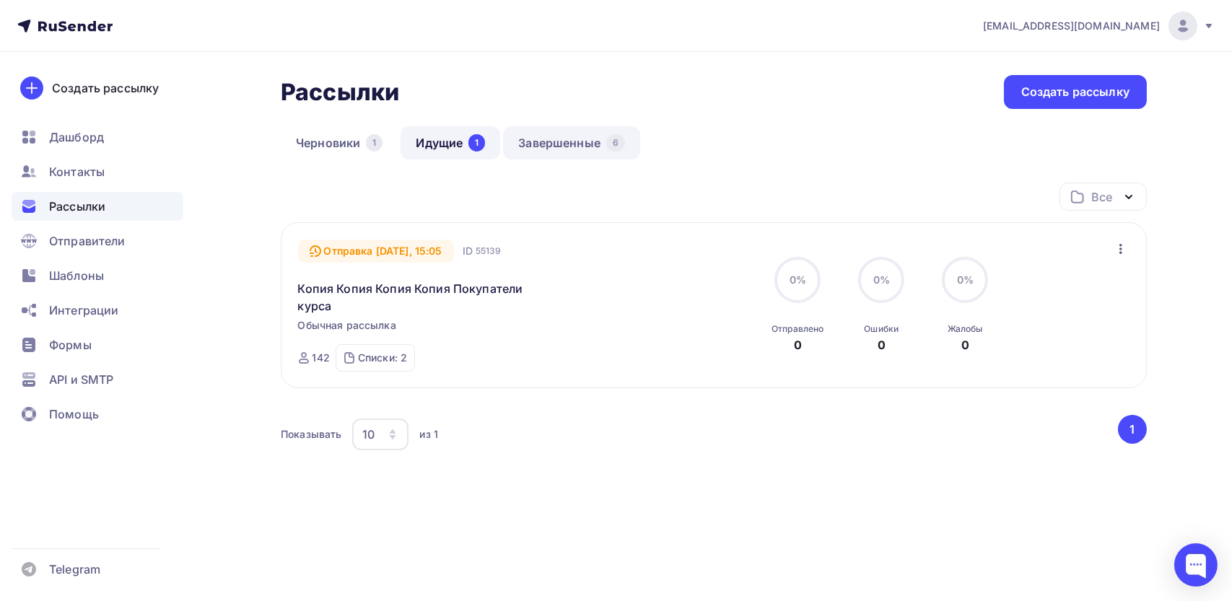
click at [581, 137] on link "Завершенные 6" at bounding box center [571, 142] width 137 height 33
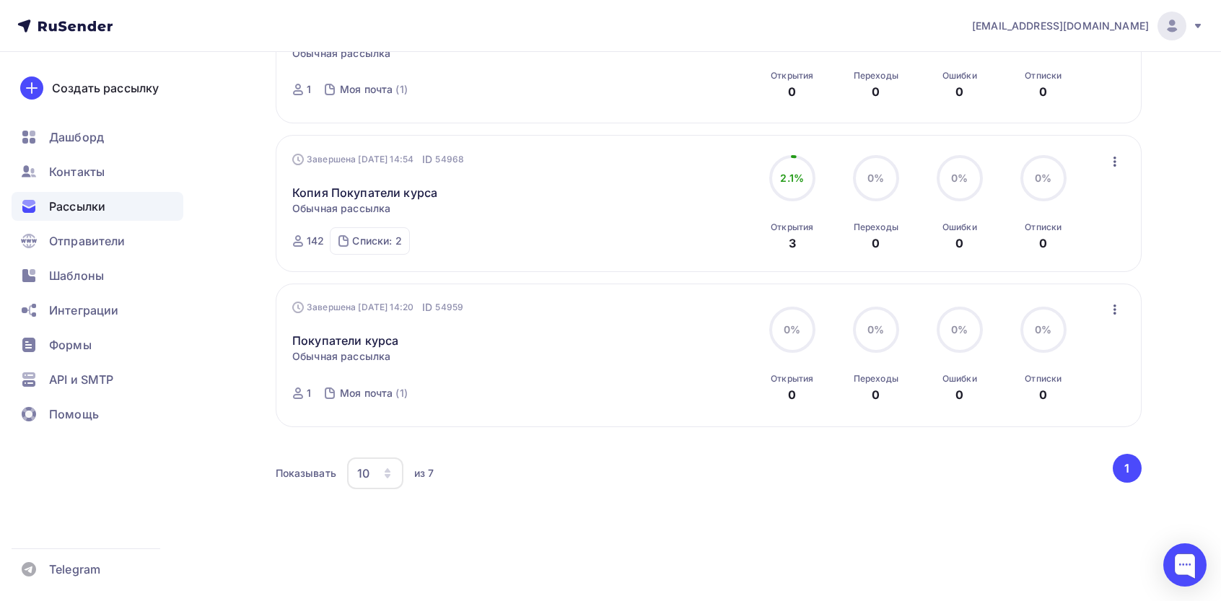
scroll to position [677, 0]
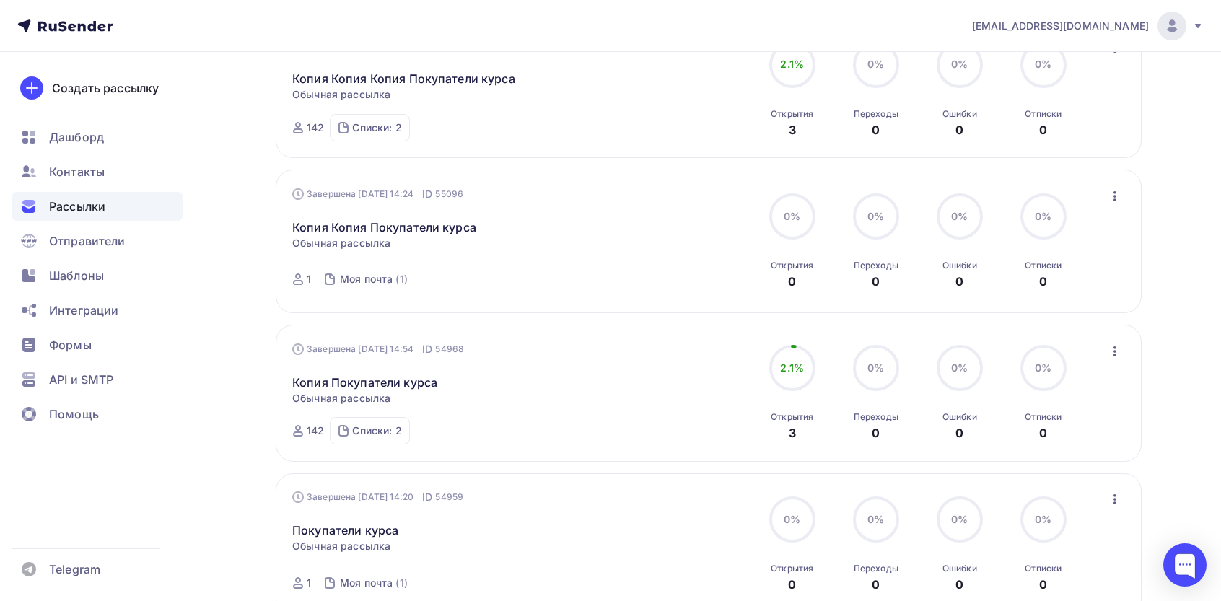
click at [1114, 353] on icon "button" at bounding box center [1115, 351] width 3 height 10
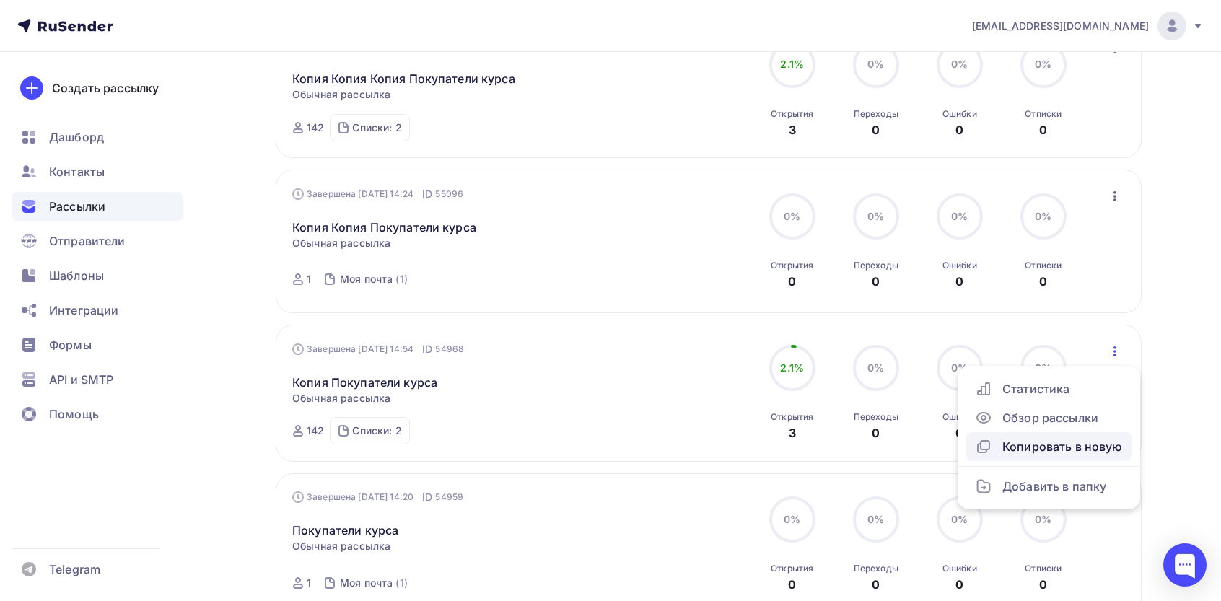
click at [1039, 444] on div "Копировать в новую" at bounding box center [1049, 446] width 148 height 17
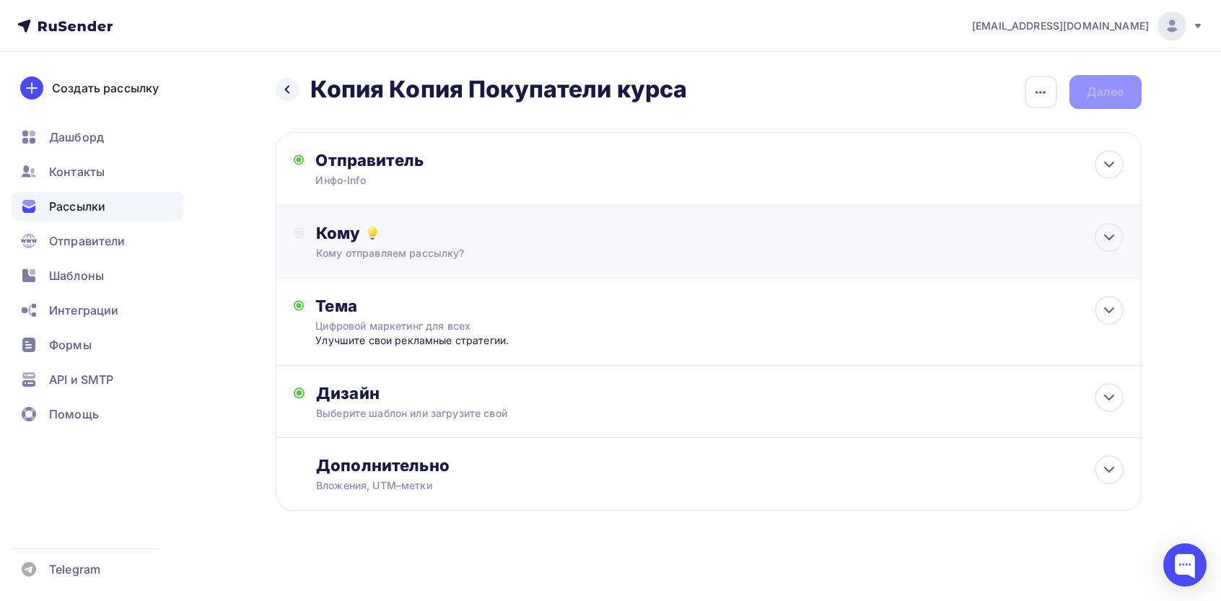
click at [574, 256] on div "Кому отправляем рассылку?" at bounding box center [679, 253] width 727 height 14
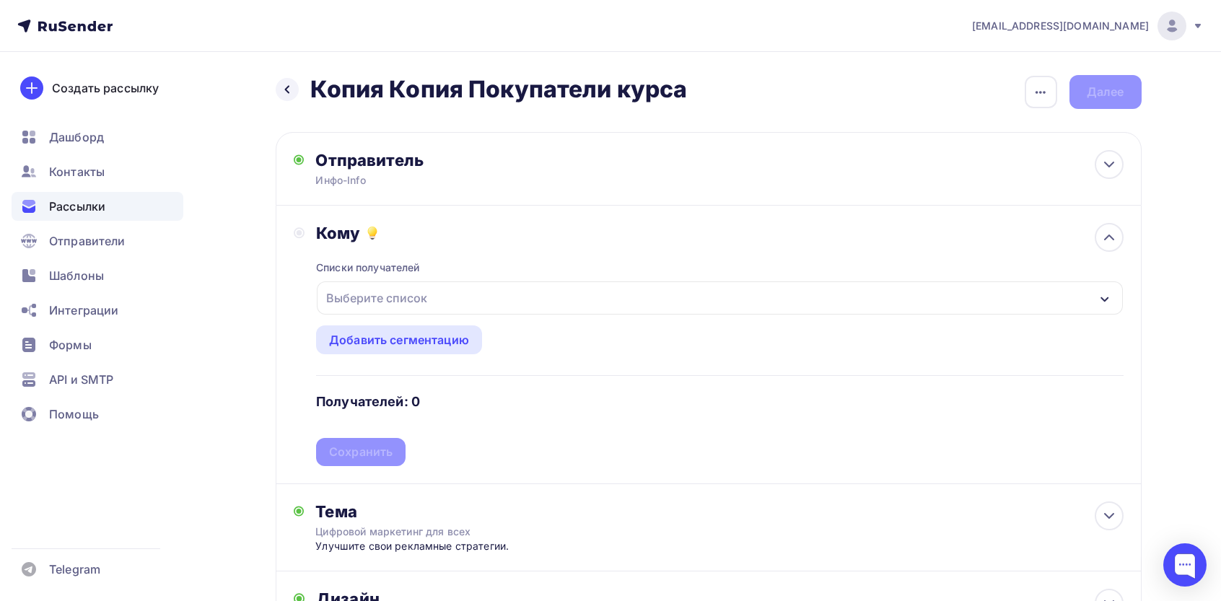
click at [369, 299] on div "Выберите список" at bounding box center [376, 298] width 113 height 26
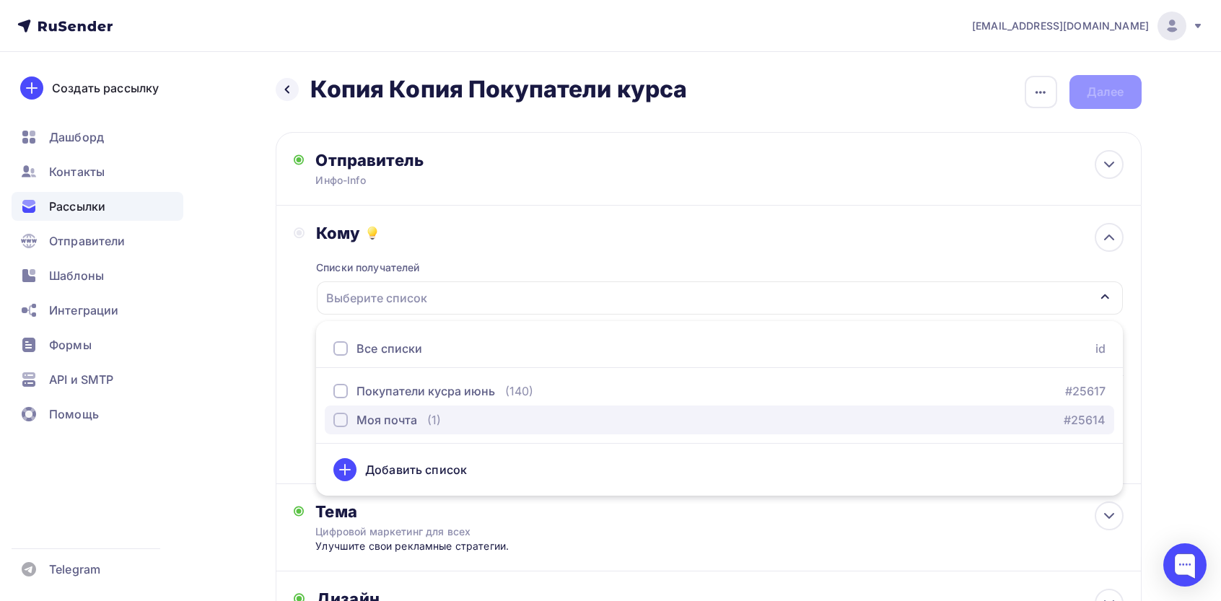
click at [394, 422] on div "Моя почта" at bounding box center [387, 419] width 61 height 17
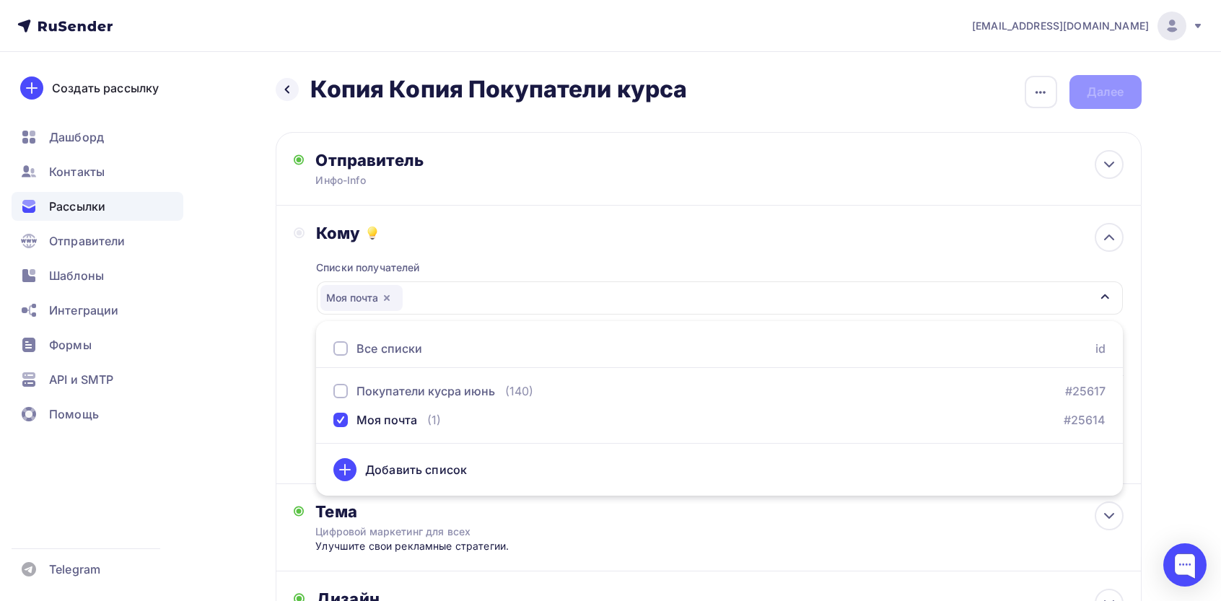
drag, startPoint x: 283, startPoint y: 365, endPoint x: 403, endPoint y: 397, distance: 124.7
click at [283, 365] on div "Кому Списки получателей Моя почта Все списки id Покупатели кусра июнь (140) #25…" at bounding box center [709, 345] width 866 height 279
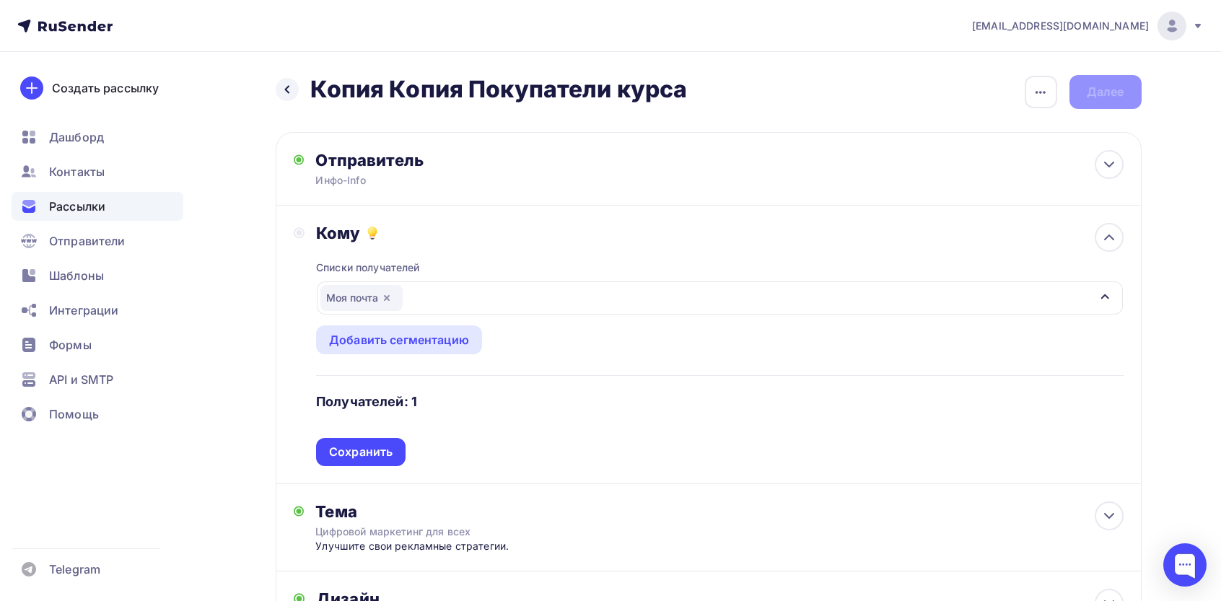
click at [391, 437] on div "Списки получателей Моя почта Все списки id Покупатели кусра июнь (140) #25617 М…" at bounding box center [719, 354] width 807 height 223
click at [375, 459] on div "Сохранить" at bounding box center [361, 452] width 64 height 17
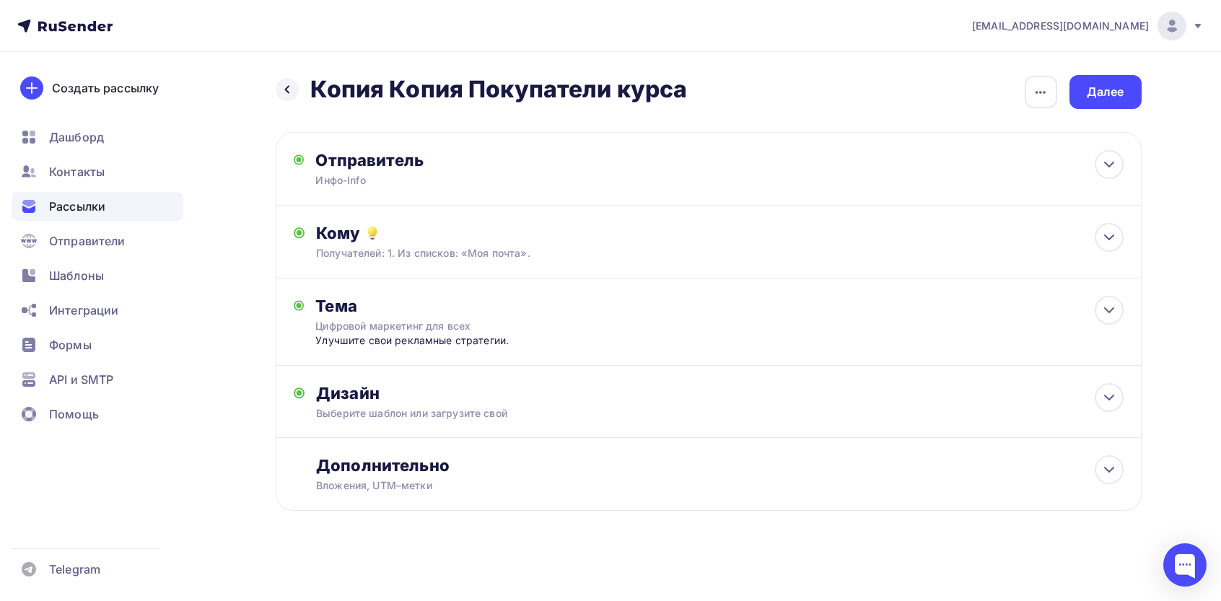
click at [1198, 25] on icon at bounding box center [1198, 26] width 6 height 4
click at [1003, 88] on span "[DEMOGRAPHIC_DATA]" at bounding box center [1053, 92] width 132 height 17
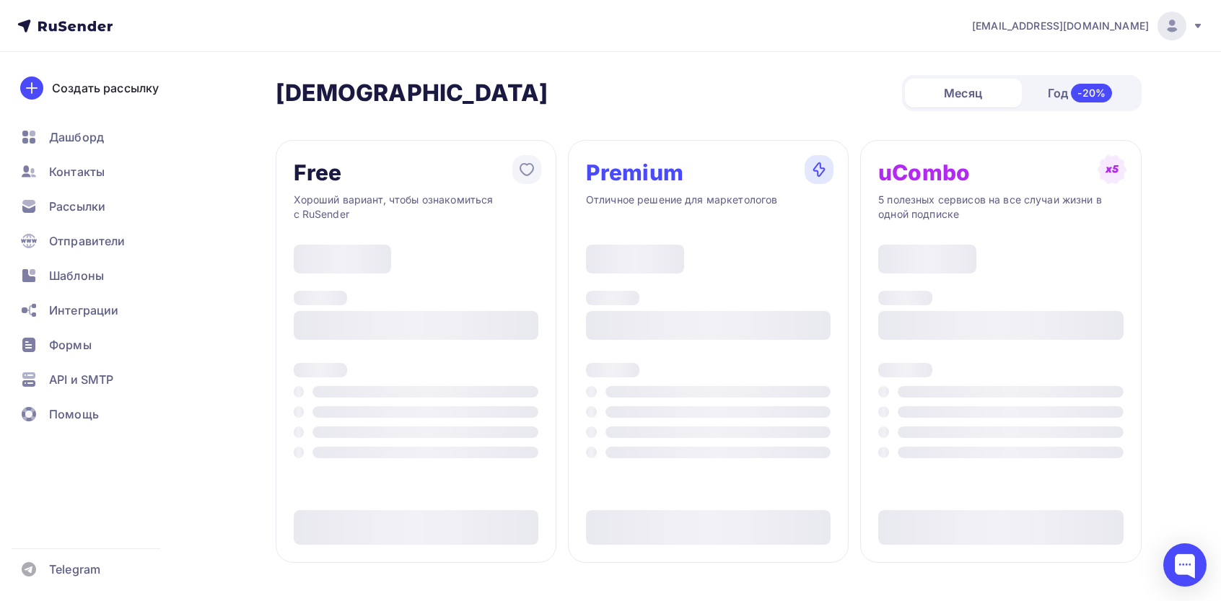
type input "500"
type input "100"
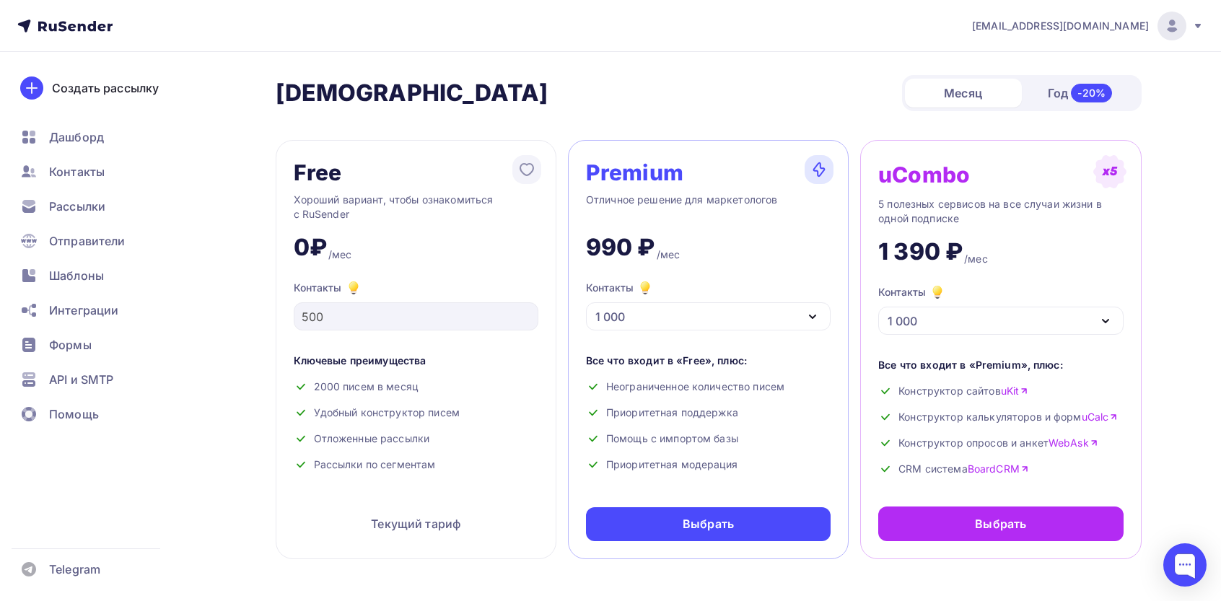
click at [696, 336] on div "Premium Отличное решение для маркетологов 990 ₽ /мес Контакты 1 000 1 000 2 000…" at bounding box center [708, 349] width 281 height 419
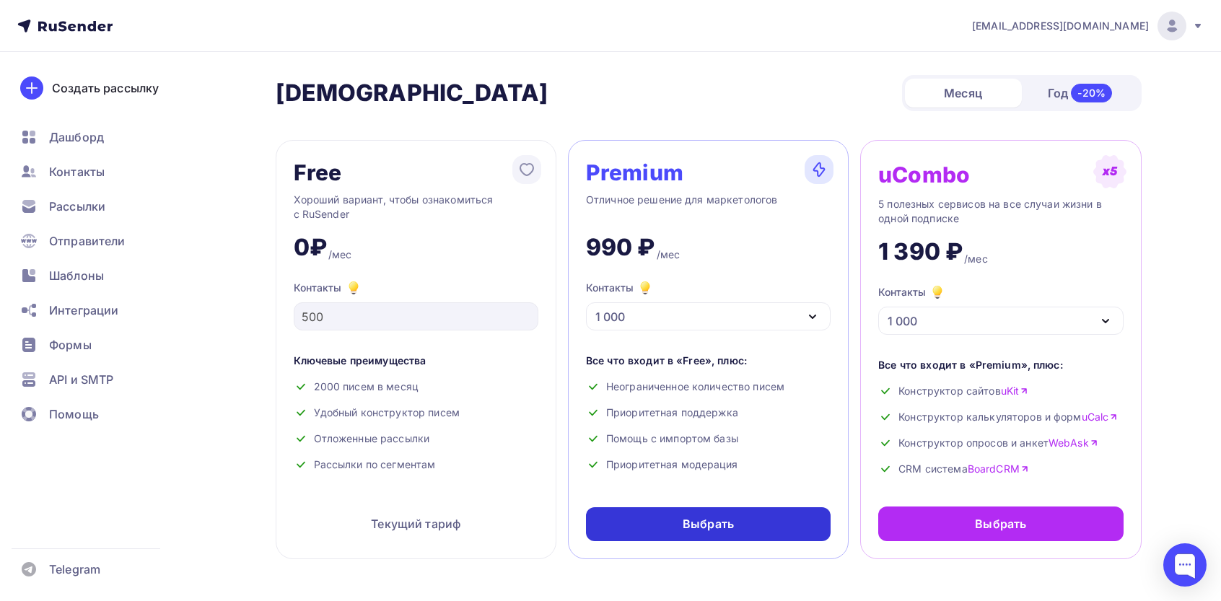
click at [698, 520] on div "Выбрать" at bounding box center [708, 524] width 51 height 17
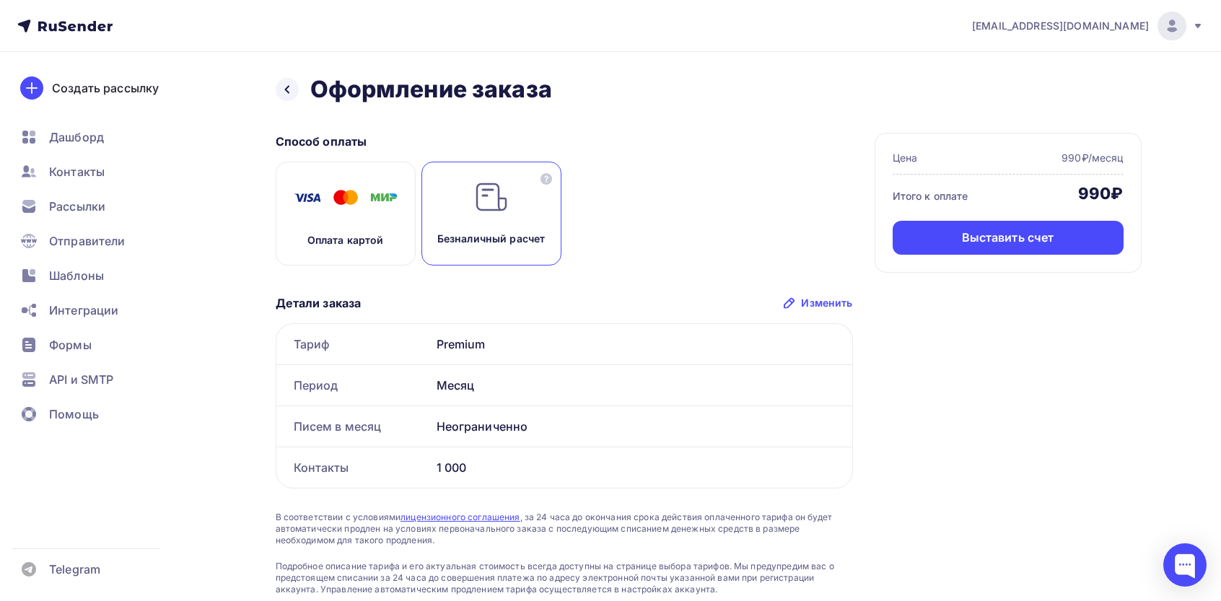
click at [365, 227] on div "Оплата картой" at bounding box center [346, 214] width 140 height 104
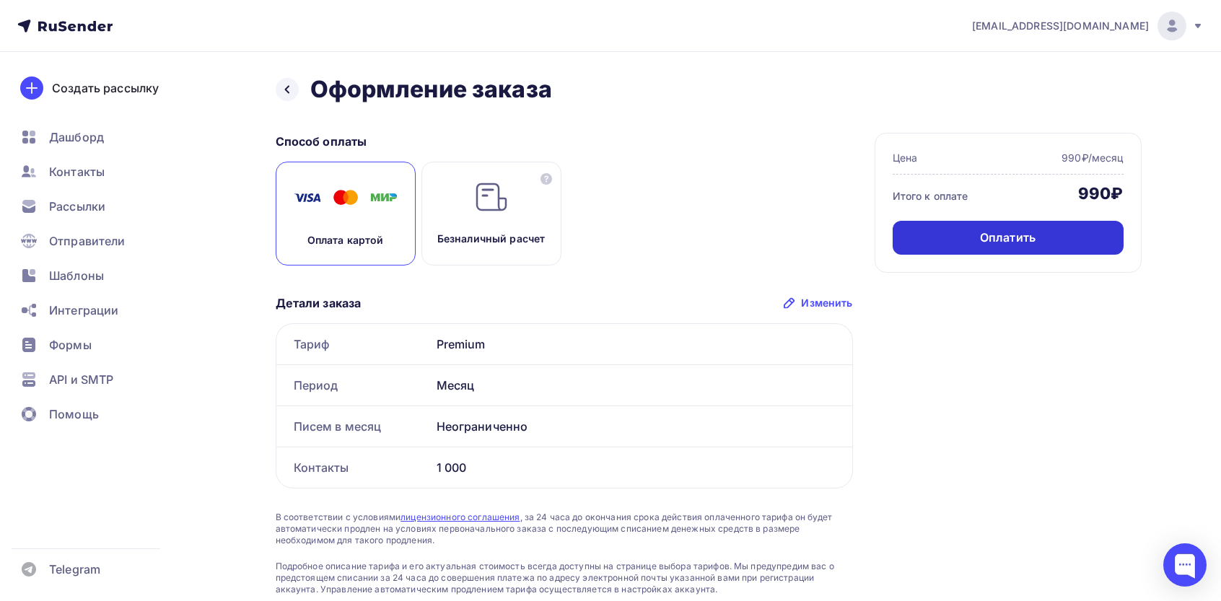
click at [943, 239] on div "Оплатить" at bounding box center [1008, 238] width 231 height 34
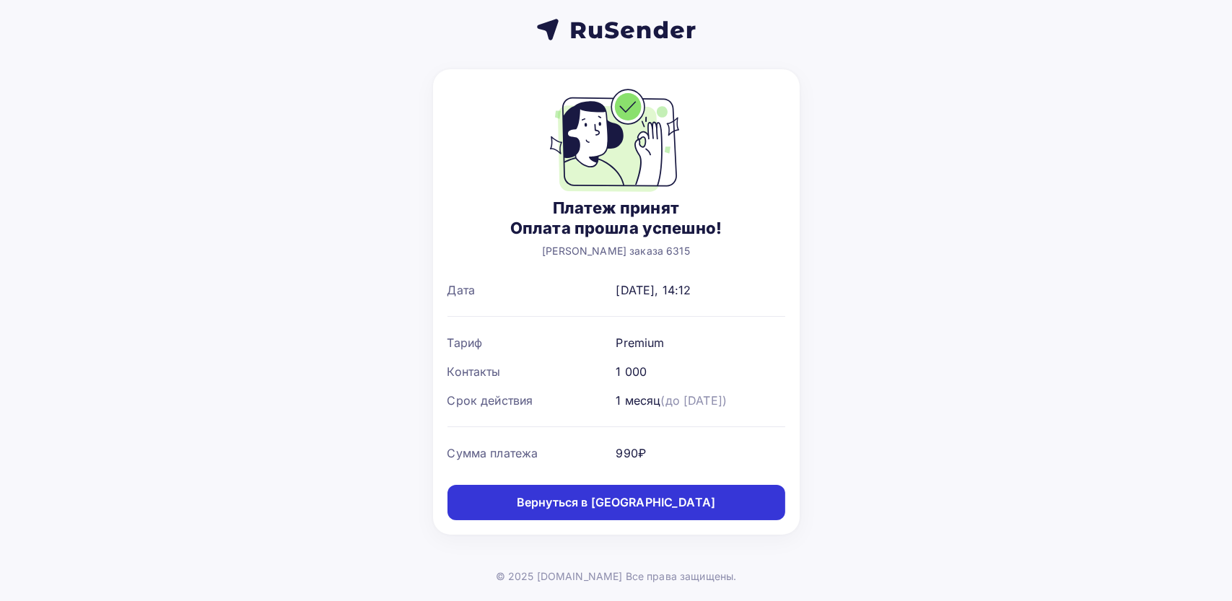
click at [605, 493] on link "Вернуться в дашборд" at bounding box center [617, 502] width 338 height 35
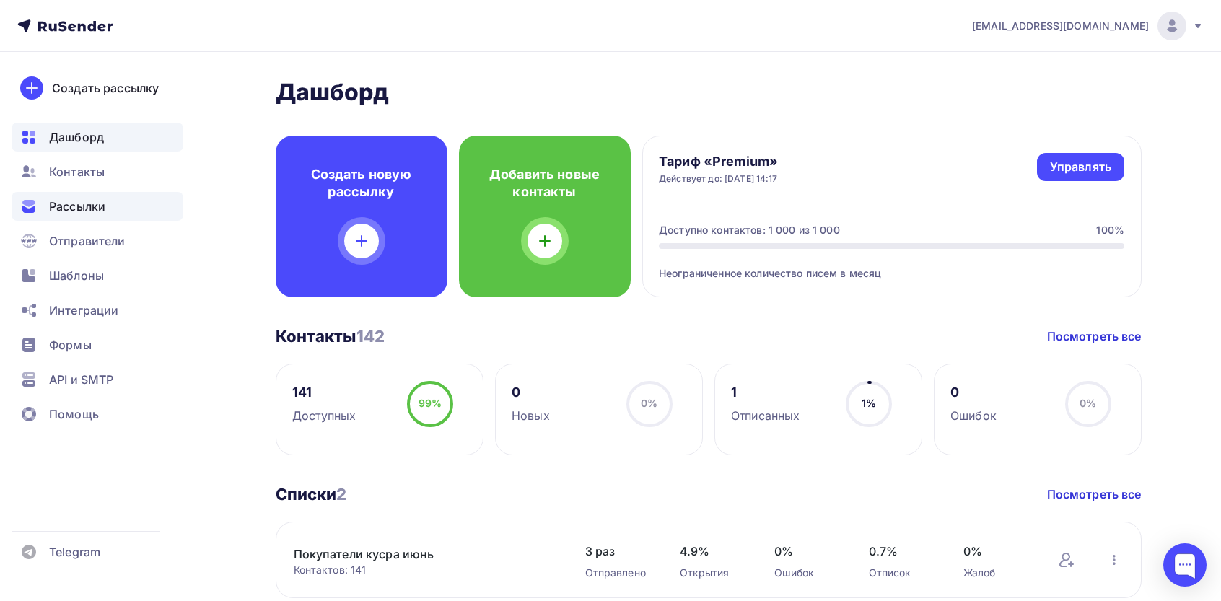
click at [67, 198] on span "Рассылки" at bounding box center [77, 206] width 56 height 17
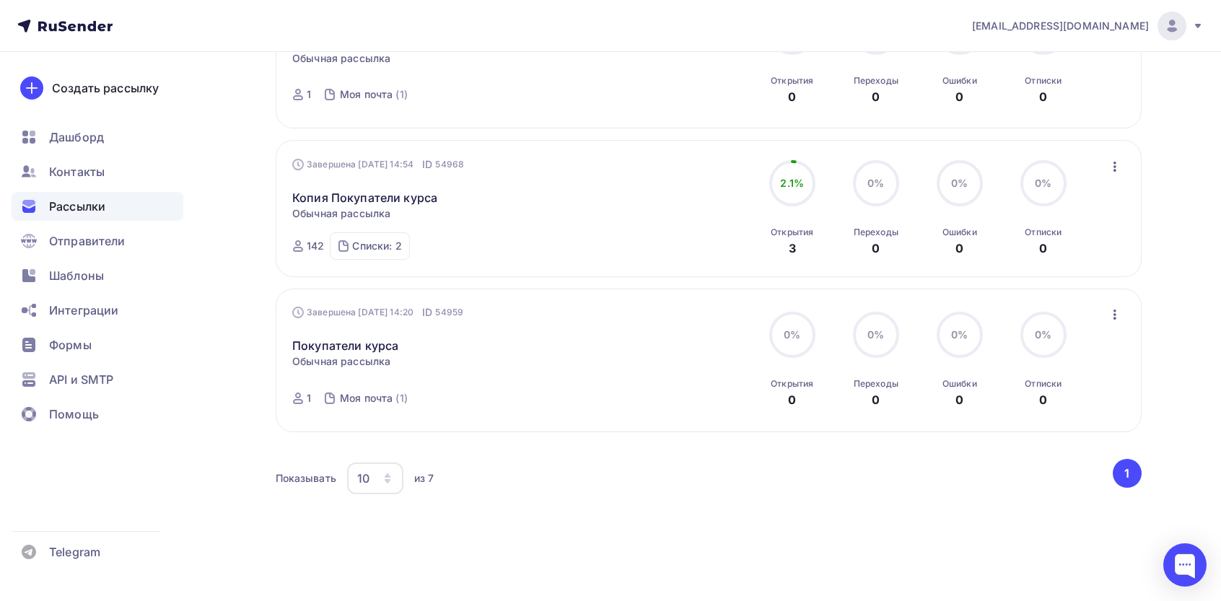
scroll to position [870, 0]
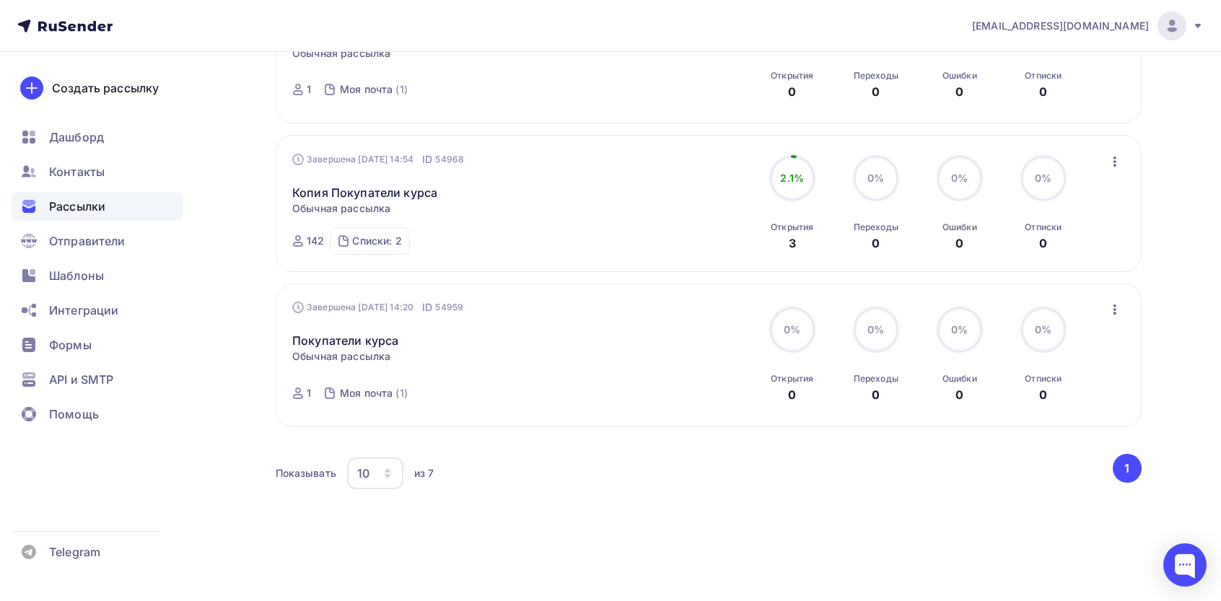
click at [1110, 312] on icon "button" at bounding box center [1115, 309] width 17 height 17
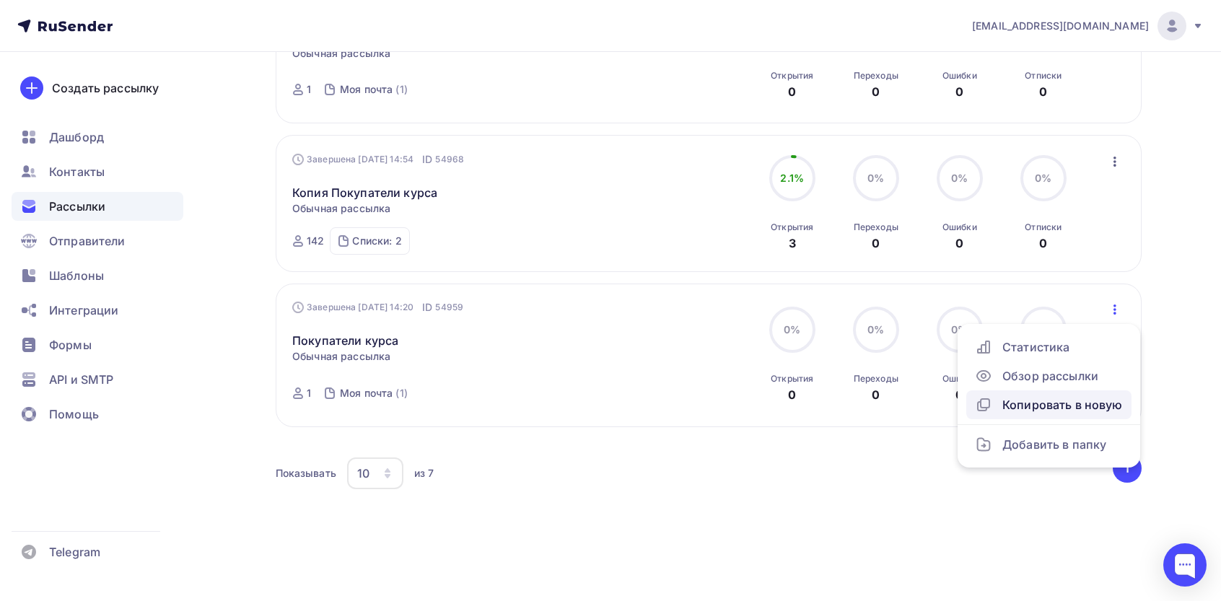
click at [1040, 399] on div "Копировать в новую" at bounding box center [1049, 404] width 148 height 17
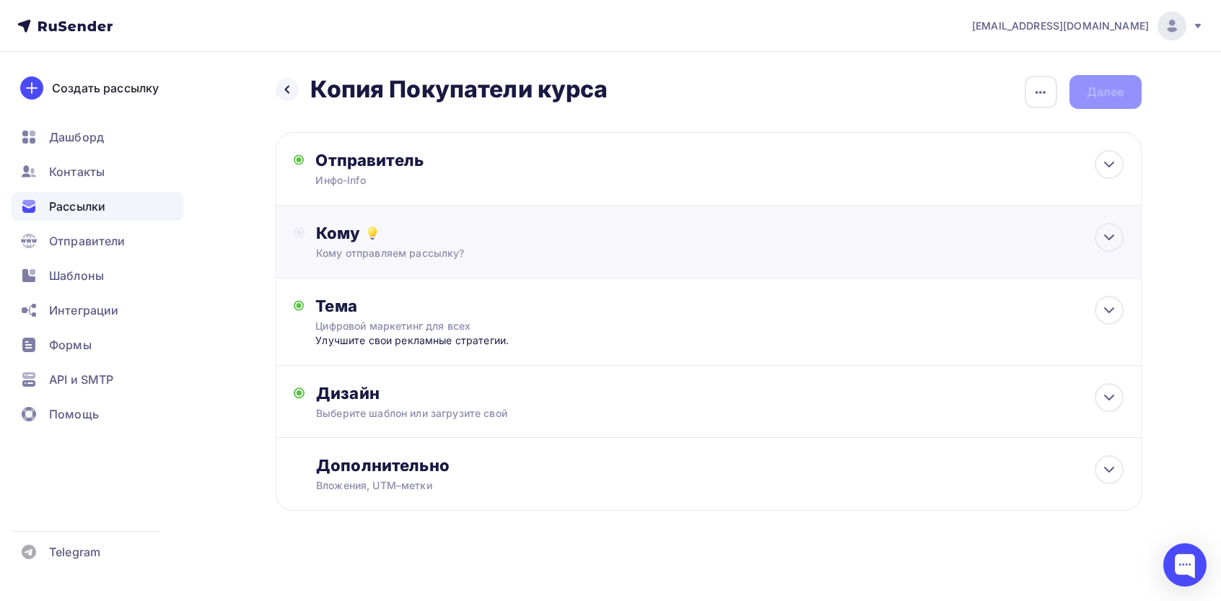
click at [441, 235] on div "Кому" at bounding box center [719, 233] width 807 height 20
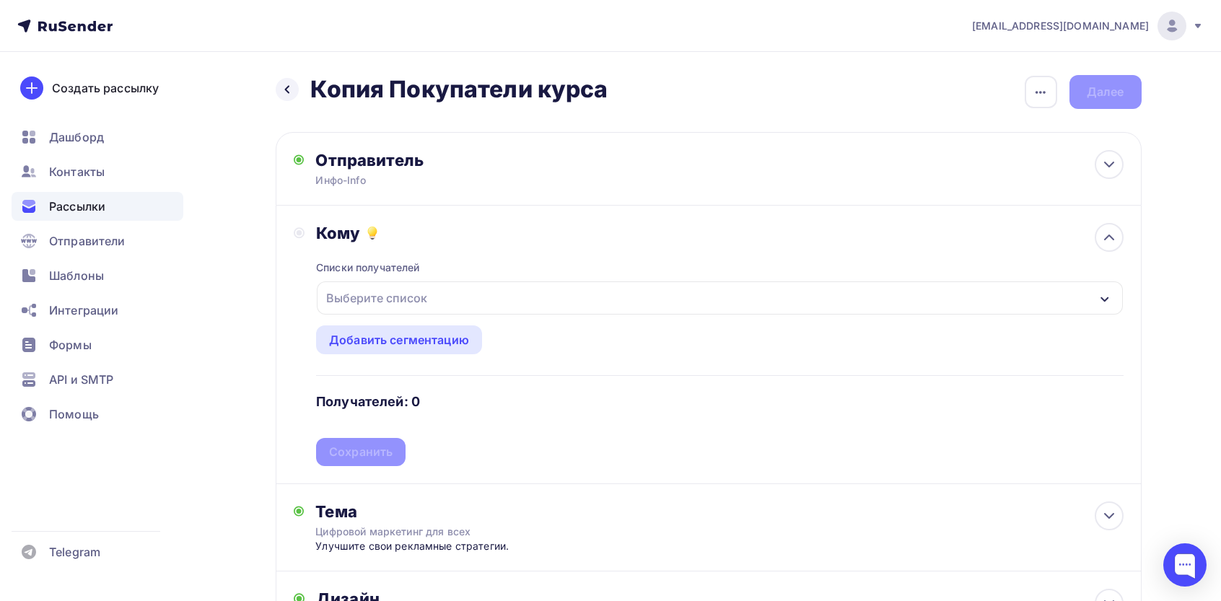
click at [419, 292] on div "Выберите список" at bounding box center [376, 298] width 113 height 26
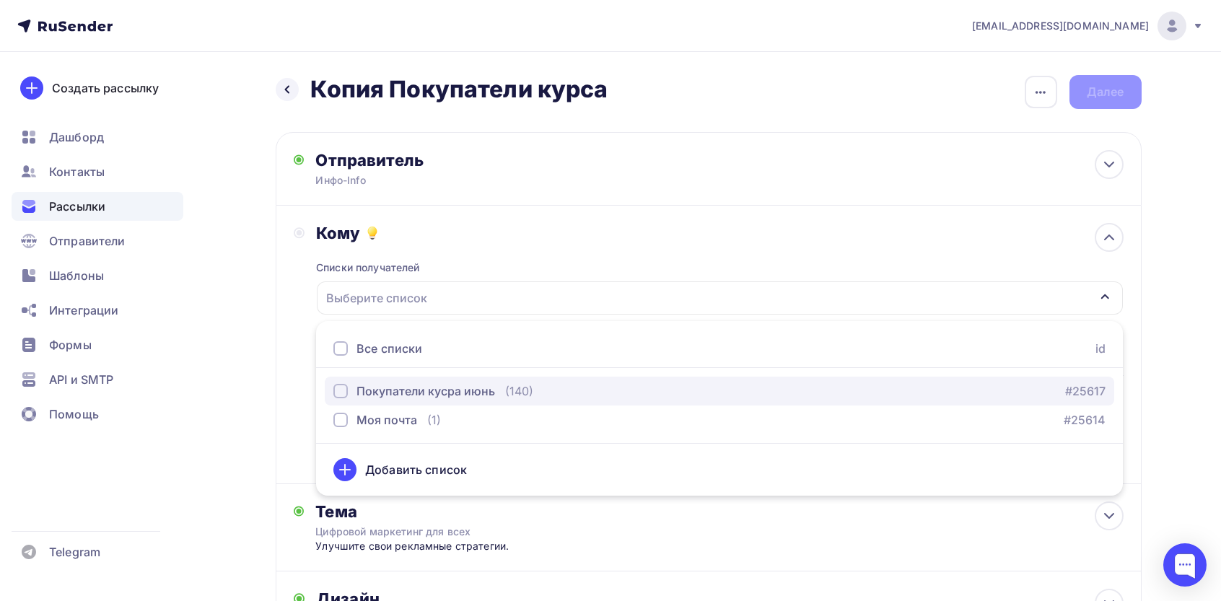
click at [423, 398] on div "Покупатели кусра июнь" at bounding box center [426, 391] width 139 height 17
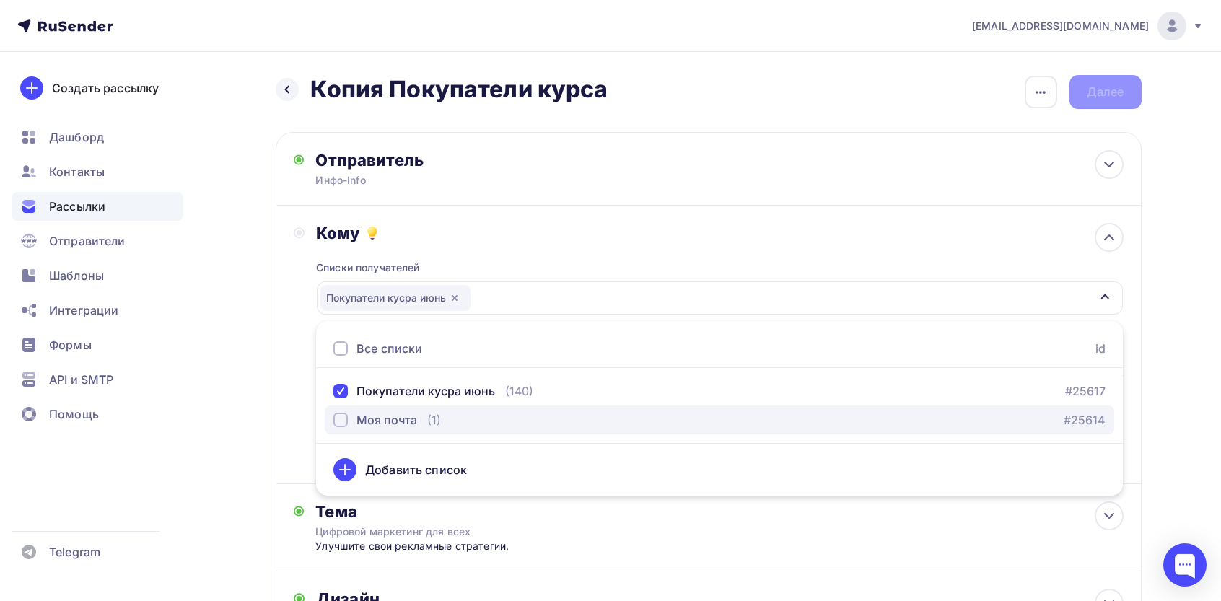
click at [391, 420] on div "Моя почта" at bounding box center [387, 419] width 61 height 17
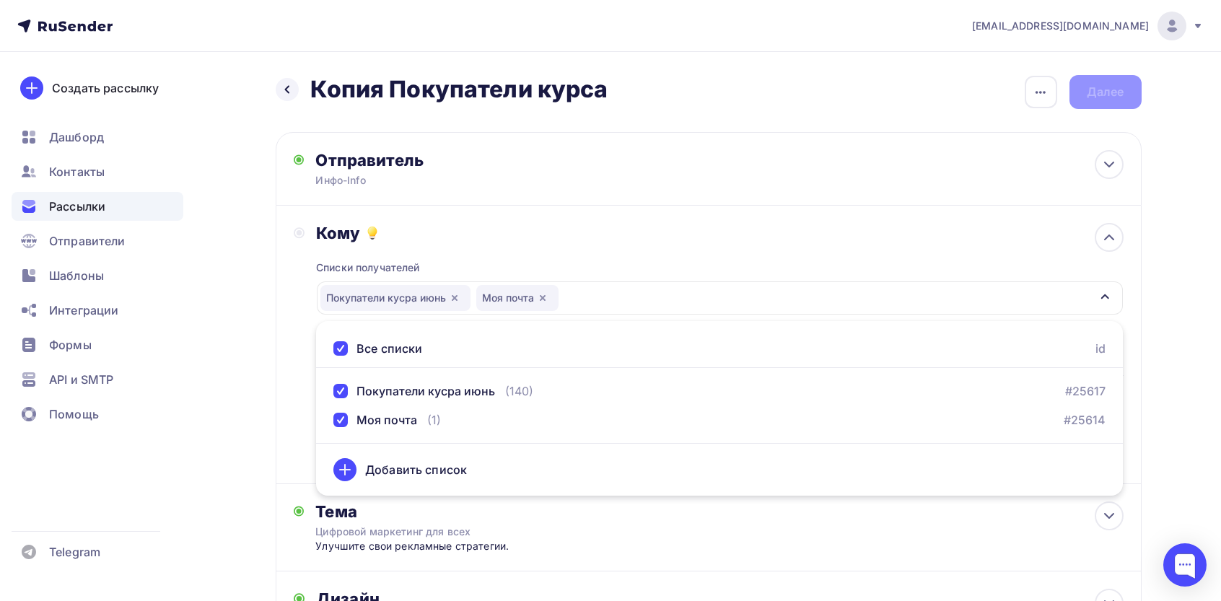
click at [266, 296] on div "Назад Копия Покупатели курса Копия Покупатели курса Закончить позже Переименова…" at bounding box center [610, 431] width 1183 height 758
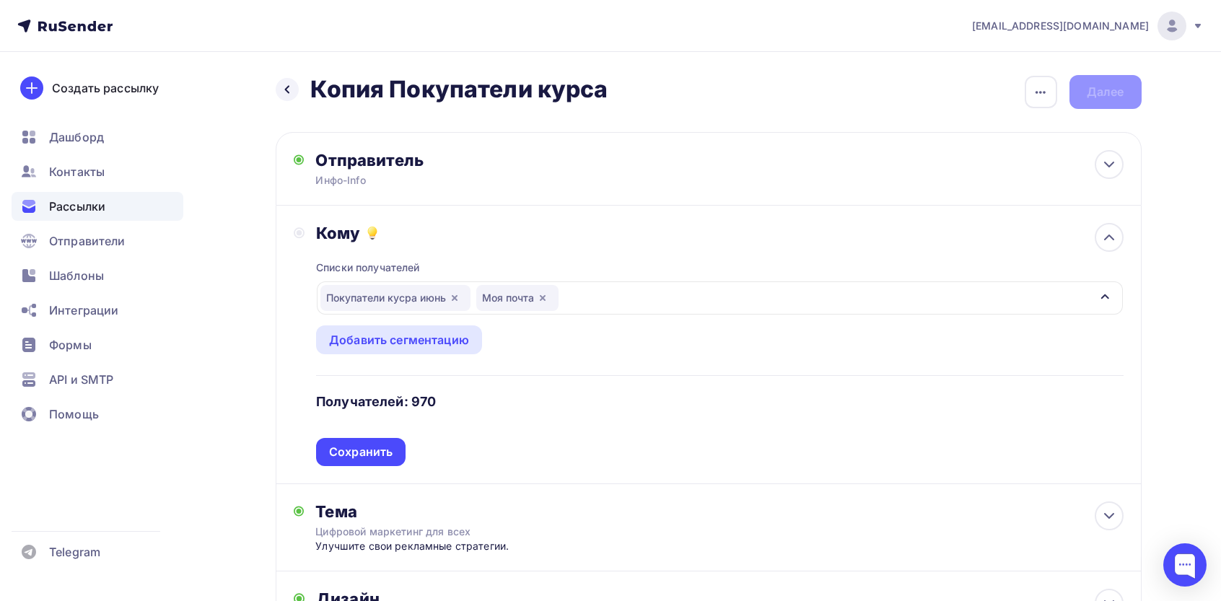
click at [466, 298] on div "Покупатели кусра июнь" at bounding box center [395, 298] width 150 height 26
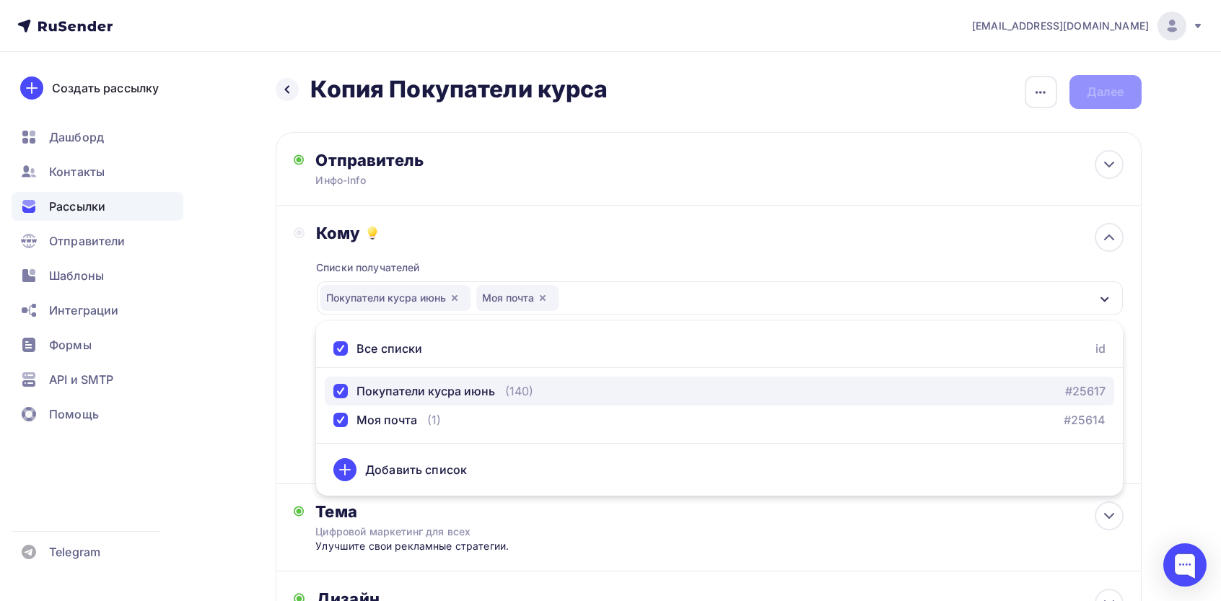
click at [398, 385] on div "Покупатели кусра июнь" at bounding box center [426, 391] width 139 height 17
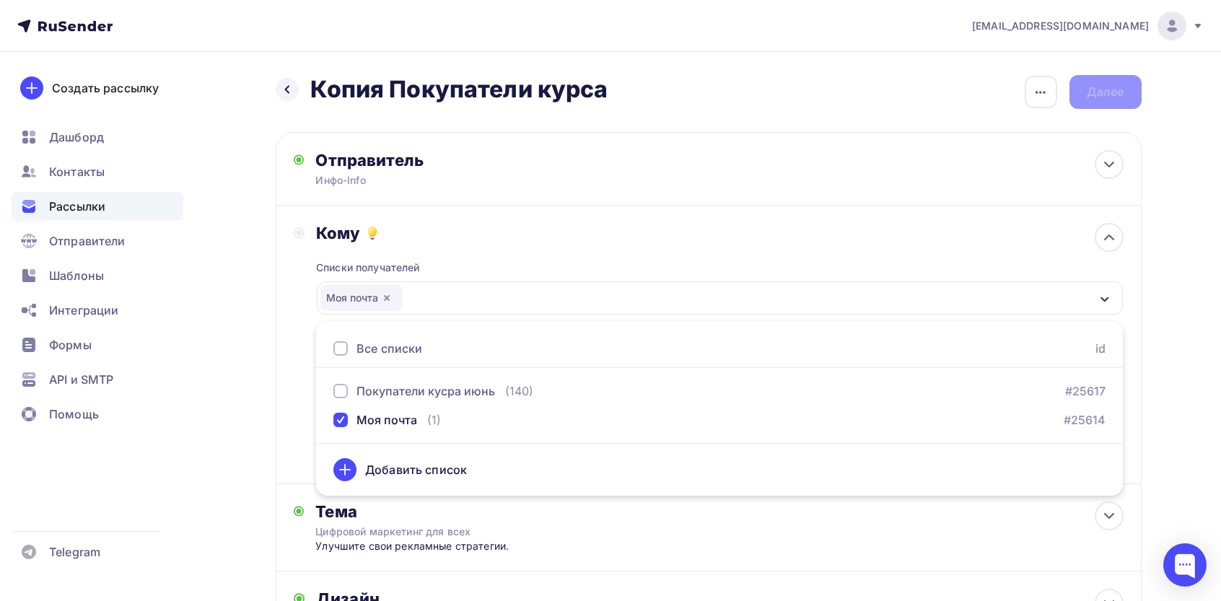
click at [295, 339] on div "Кому Списки получателей Моя почта Все списки id Покупатели кусра июнь (140) #25…" at bounding box center [709, 344] width 830 height 243
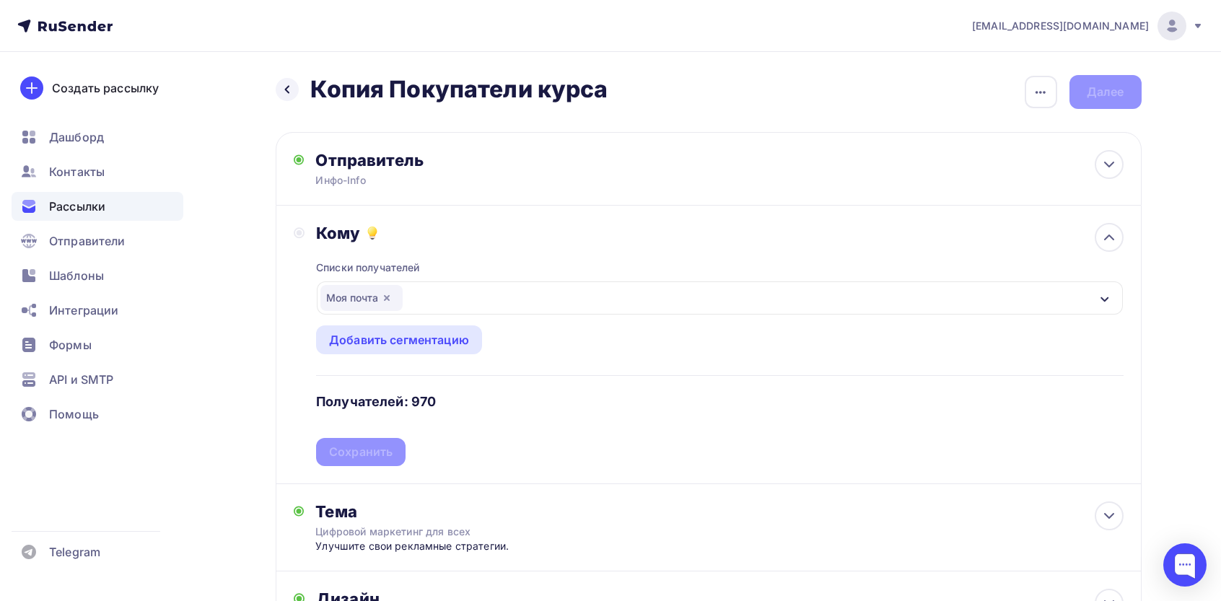
click at [372, 454] on div "Списки получателей Моя почта Все списки id Покупатели кусра июнь (140) #25617 М…" at bounding box center [719, 354] width 807 height 223
click at [385, 449] on div "Сохранить" at bounding box center [361, 452] width 64 height 17
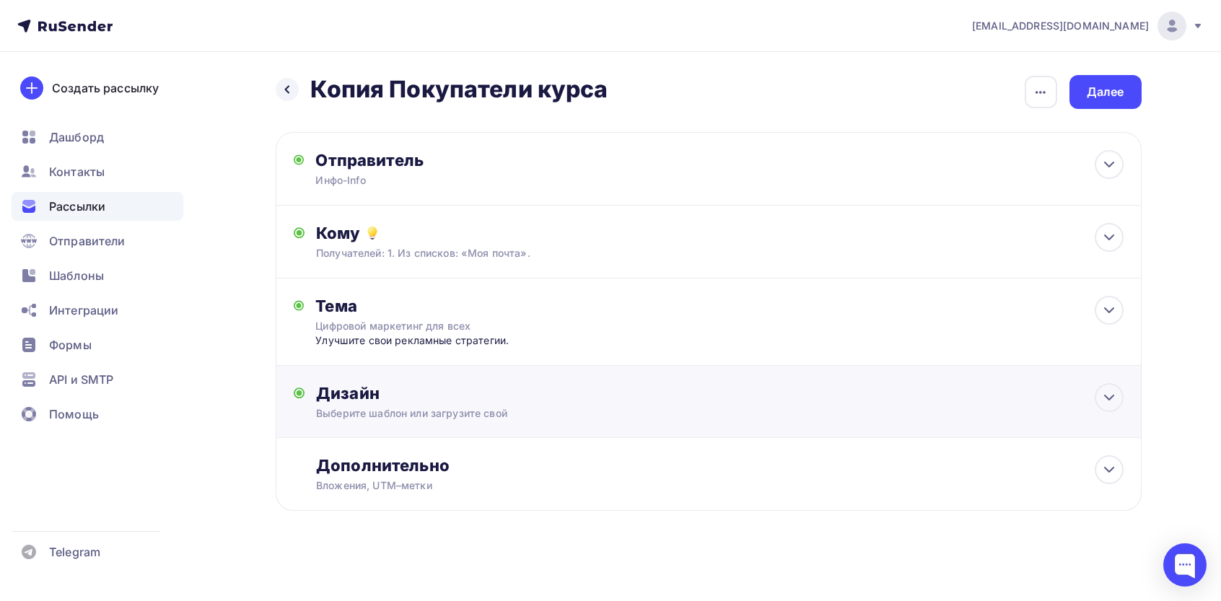
scroll to position [4, 0]
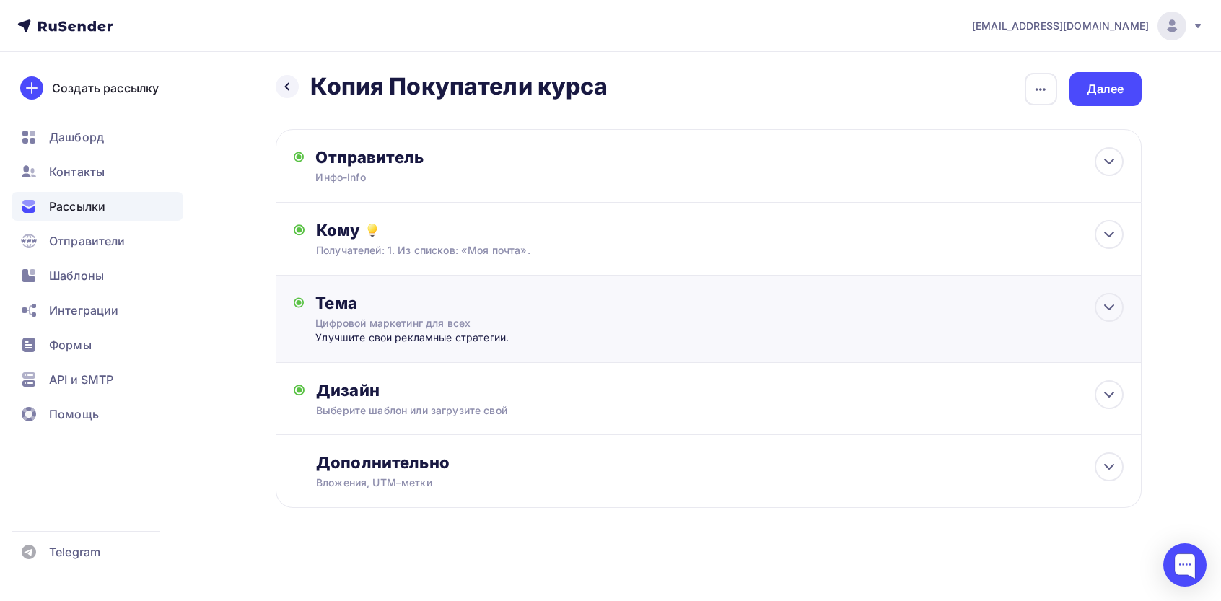
click at [419, 331] on div "Улучшите свои рекламные стратегии." at bounding box center [457, 338] width 285 height 14
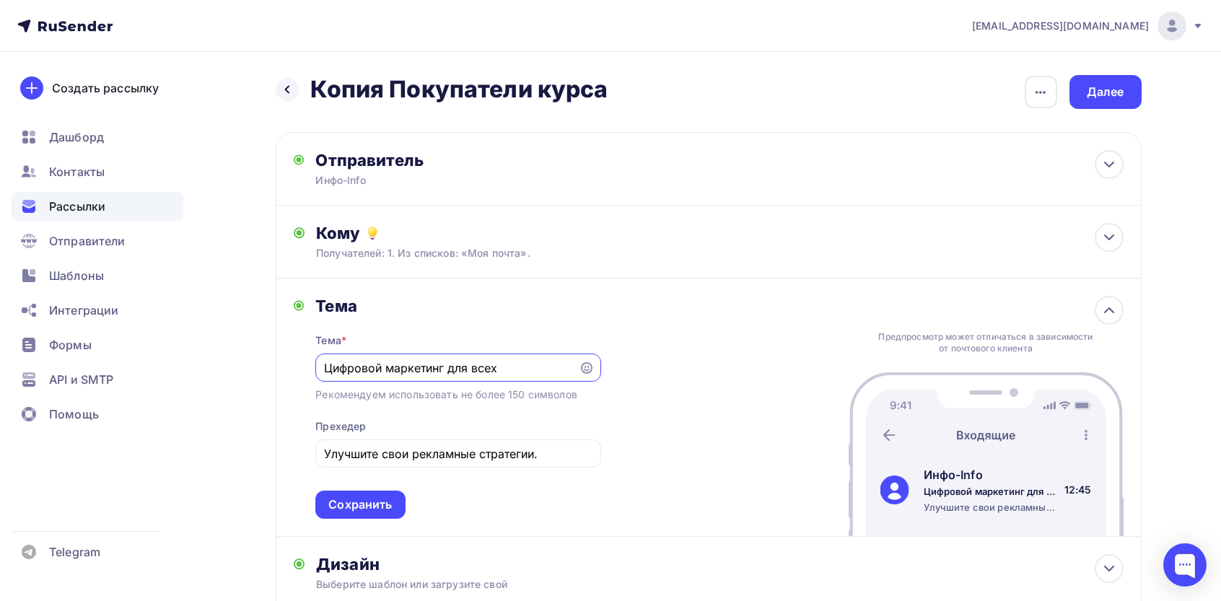
scroll to position [175, 0]
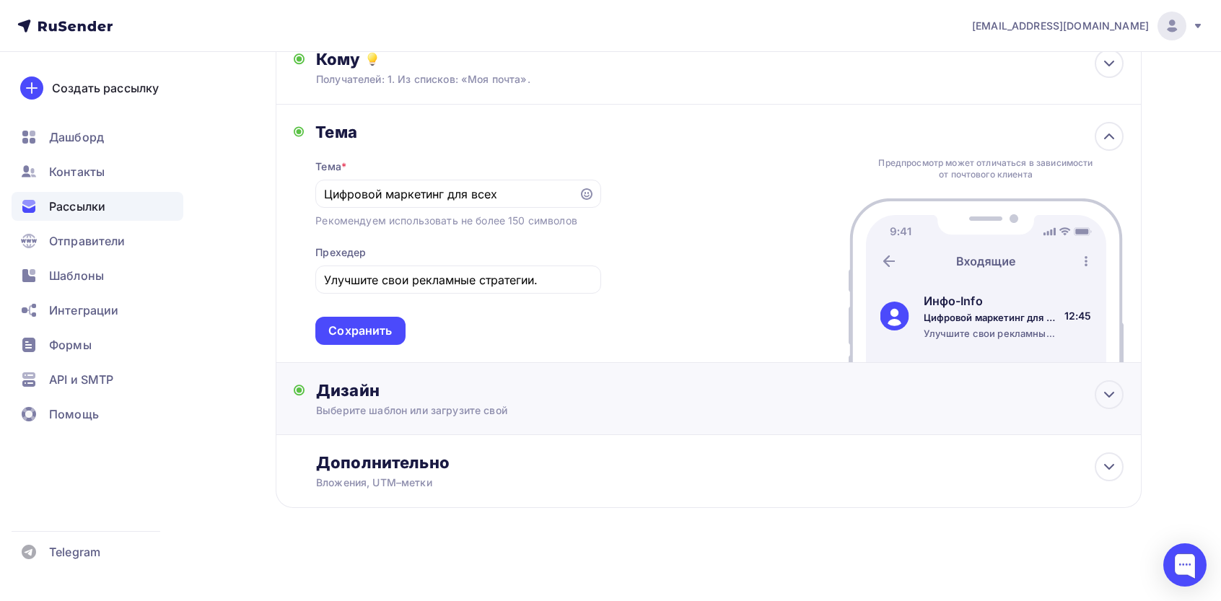
click at [484, 380] on div "Дизайн" at bounding box center [719, 390] width 807 height 20
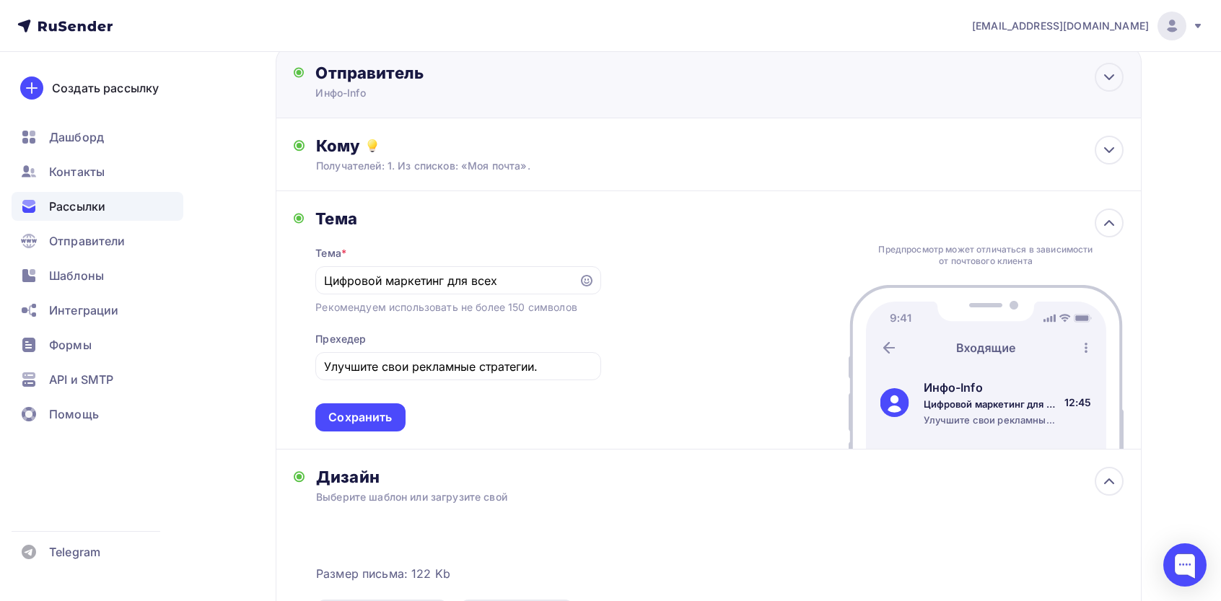
scroll to position [0, 0]
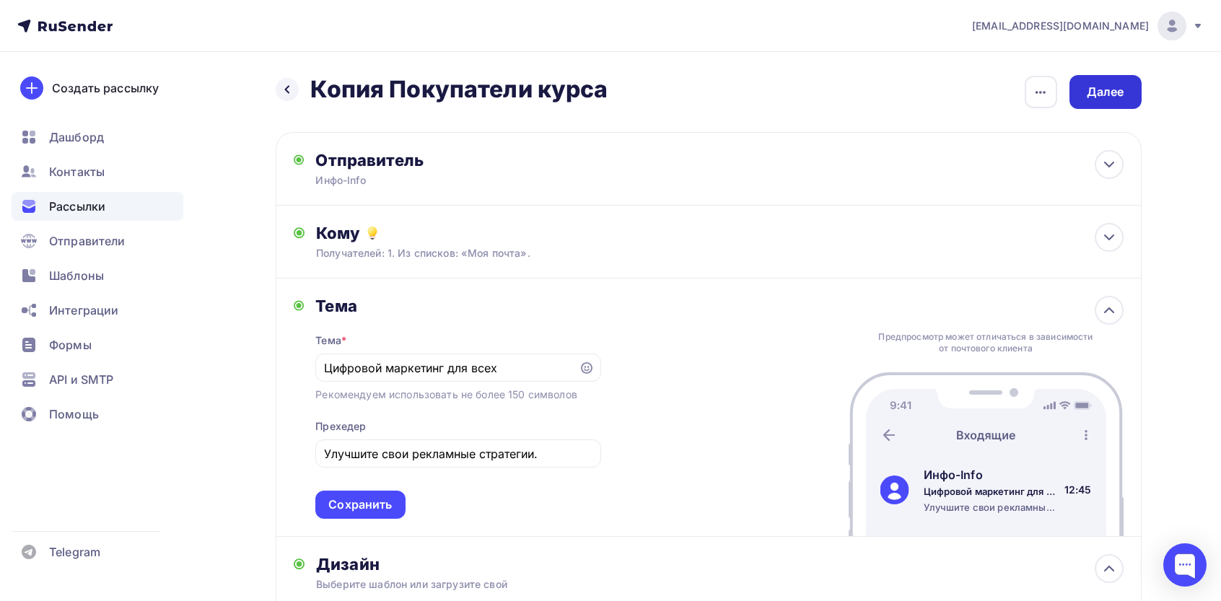
click at [1101, 93] on div "Далее" at bounding box center [1106, 92] width 38 height 17
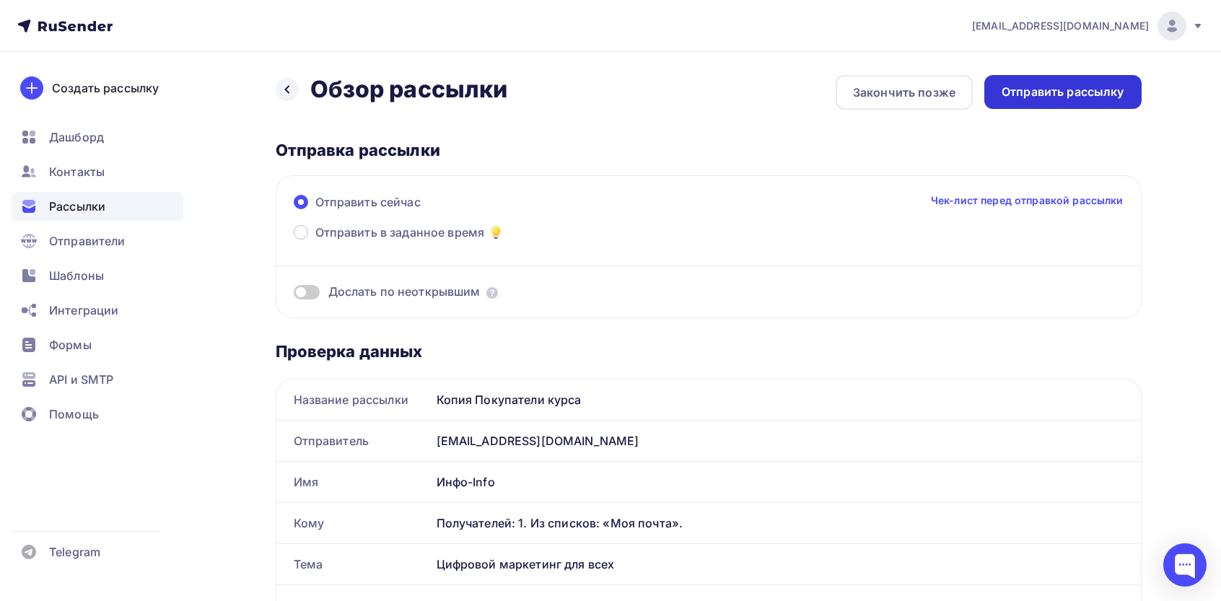
click at [1058, 87] on div "Отправить рассылку" at bounding box center [1063, 92] width 123 height 17
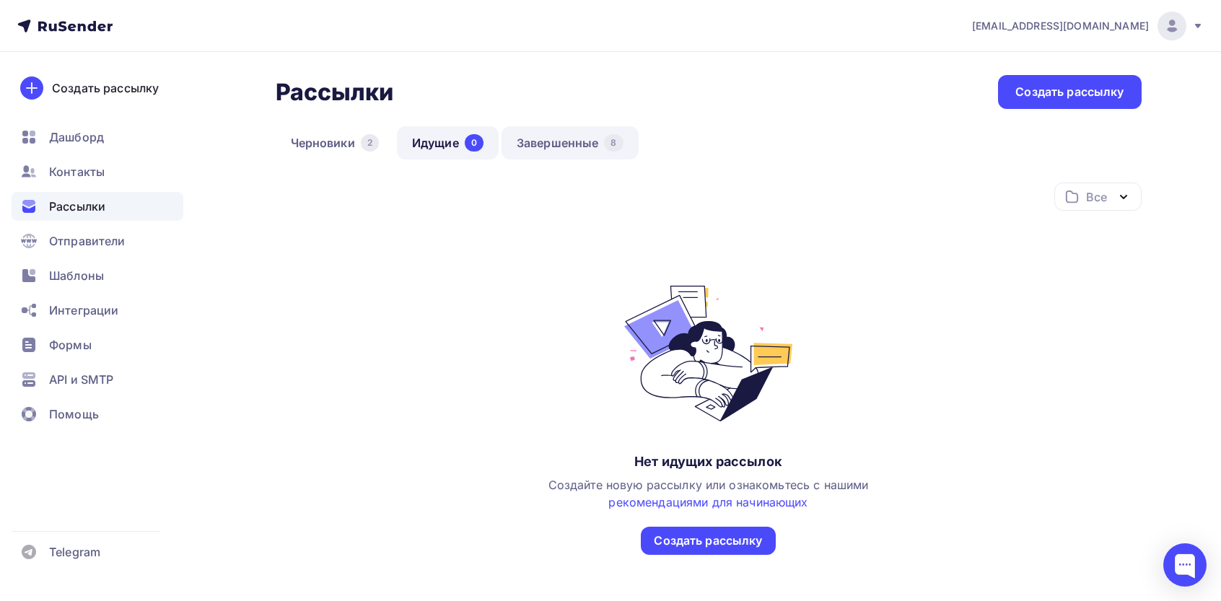
click at [555, 137] on link "Завершенные 8" at bounding box center [570, 142] width 137 height 33
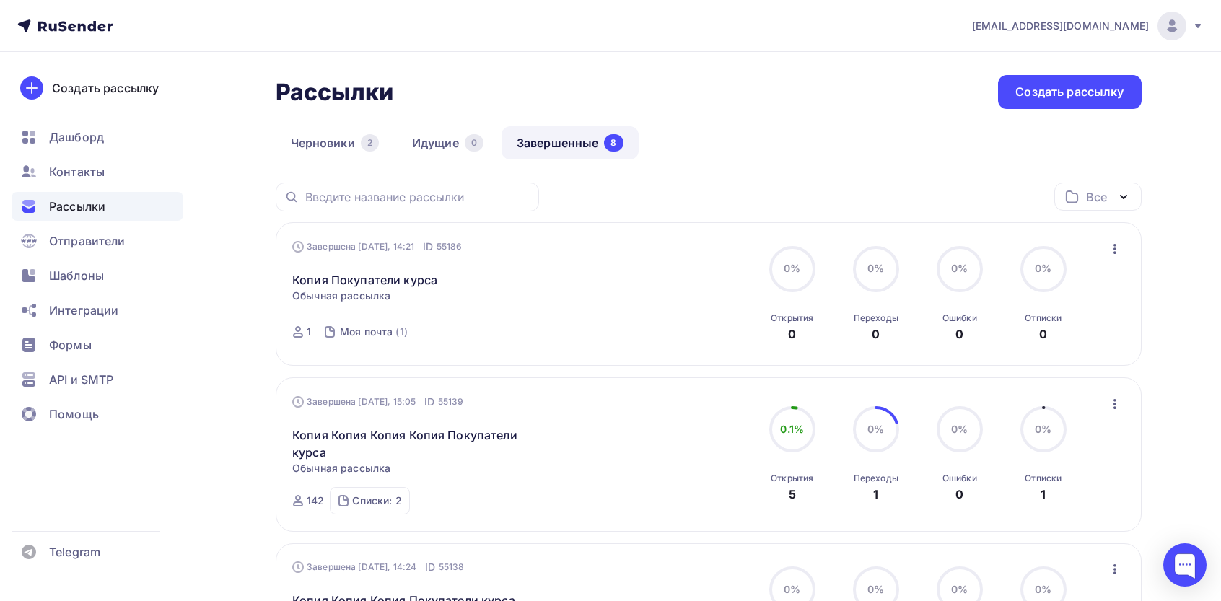
click at [1115, 261] on div "Завершена Сегодня, 14:21 ID 55186 Копия Покупатели курса Статистика Обзор рассы…" at bounding box center [708, 295] width 832 height 110
click at [1115, 251] on icon "button" at bounding box center [1115, 248] width 17 height 17
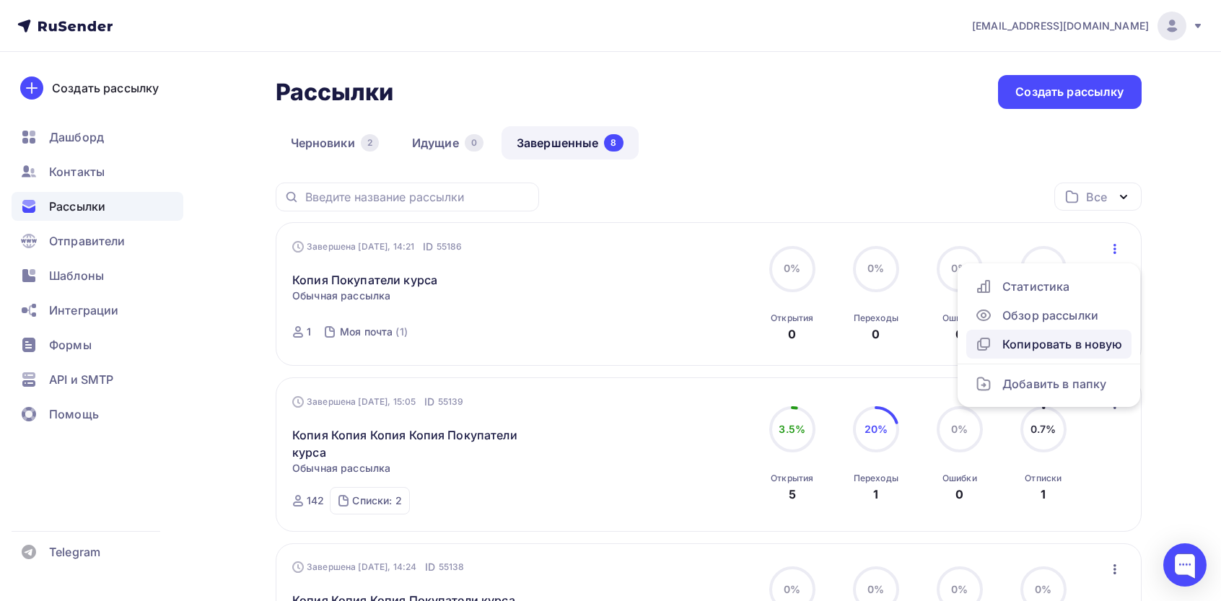
click at [1041, 343] on div "Копировать в новую" at bounding box center [1049, 344] width 148 height 17
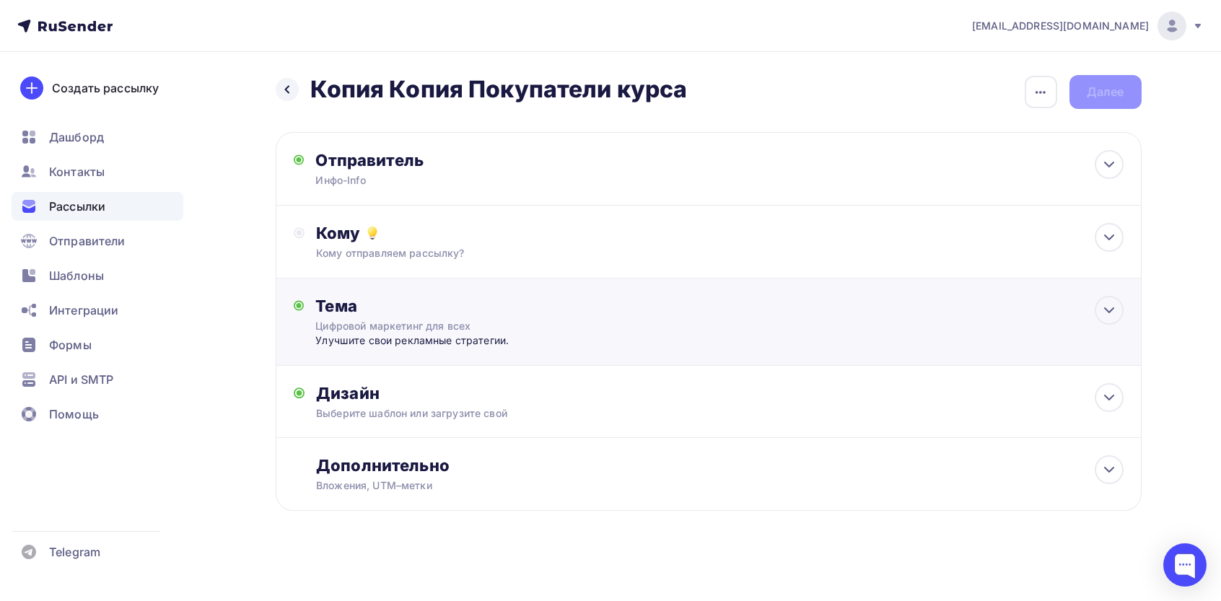
click at [437, 344] on div "Улучшите свои рекламные стратегии." at bounding box center [457, 340] width 285 height 14
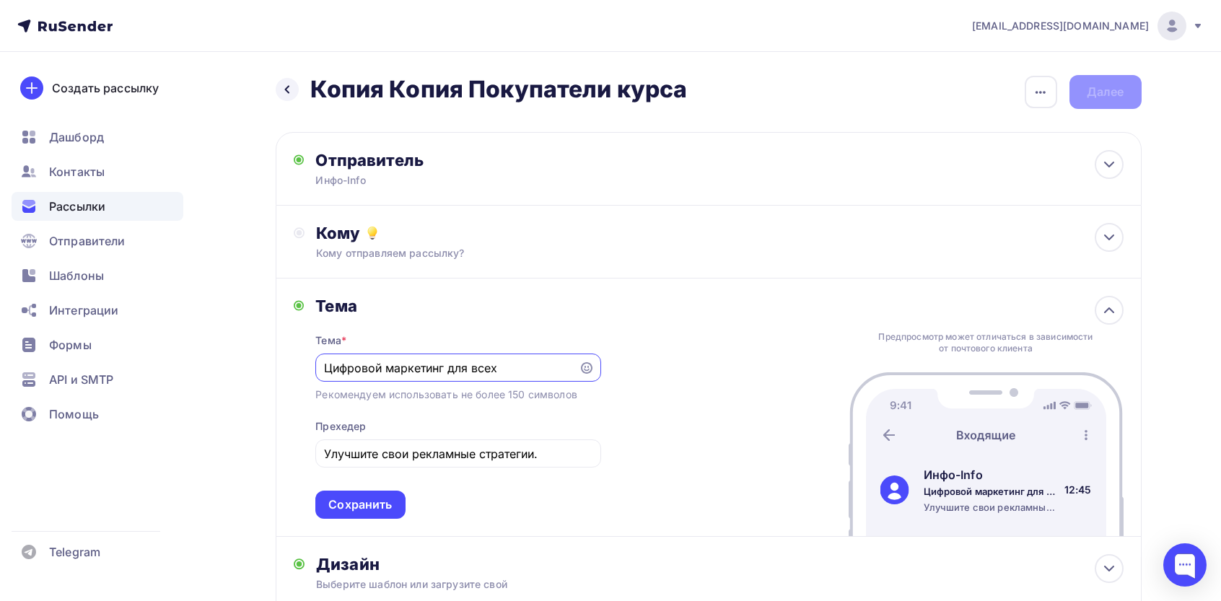
paste input "урс для маркетологов, дизайнеров и владельцев бизнеса."
type input "Курс для маркетологов, дизайнеров и владельцев бизнеса."
click at [420, 474] on div "Тема * Курс для маркетологов, дизайнеров и владельцев бизнеса. Рекомендуем испо…" at bounding box center [457, 417] width 285 height 203
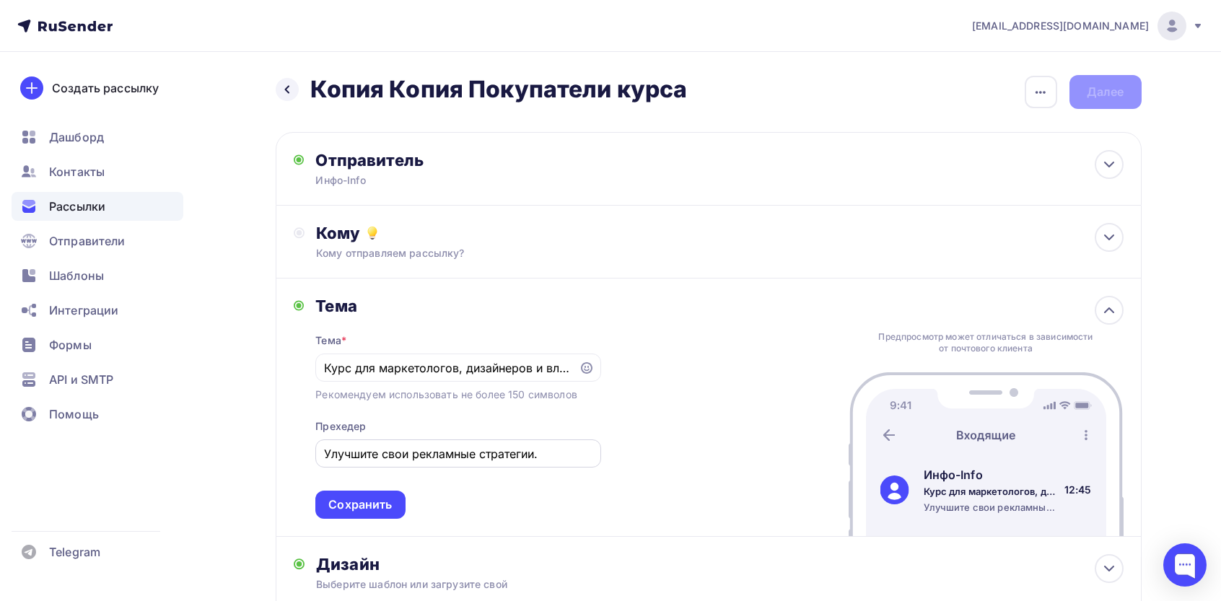
click at [442, 459] on input "Улучшите свои рекламные стратегии." at bounding box center [458, 453] width 269 height 17
paste input "урс познакомит вас с основами Интернет-маркетинга"
type input "Курс познакомит вас с основами Интернет-маркетинга"
click at [354, 492] on div "Тема * Курс для маркетологов, дизайнеров и владельцев бизнеса. Рекомендуем испо…" at bounding box center [457, 417] width 285 height 203
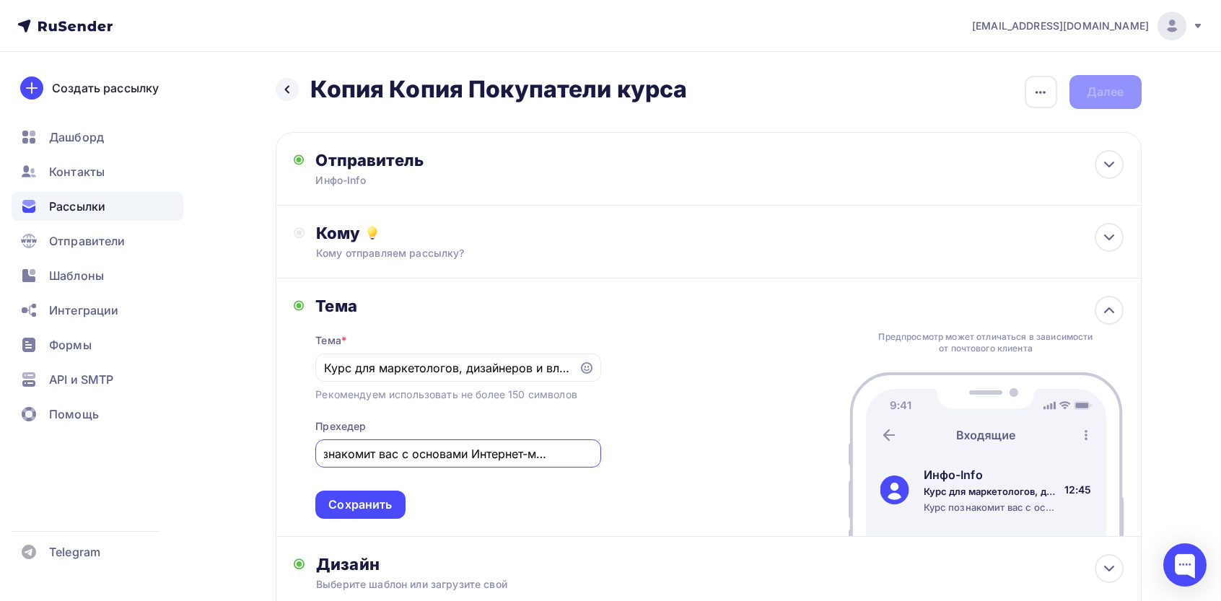
scroll to position [0, 0]
click at [355, 502] on div "Сохранить" at bounding box center [360, 505] width 64 height 17
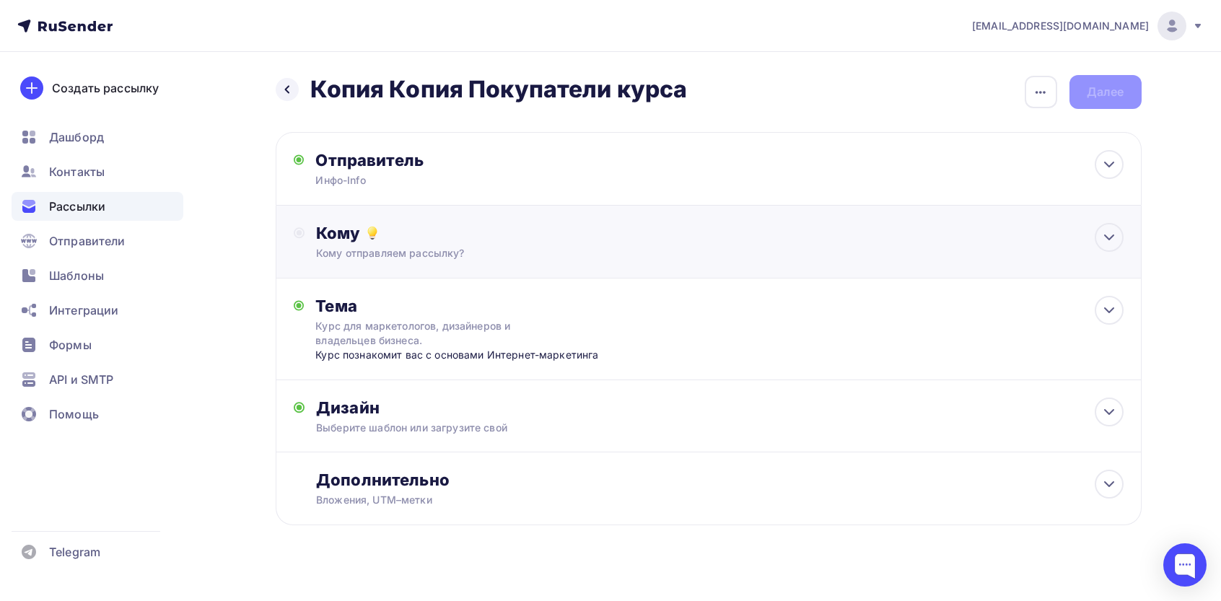
click at [596, 229] on div "Кому" at bounding box center [719, 233] width 807 height 20
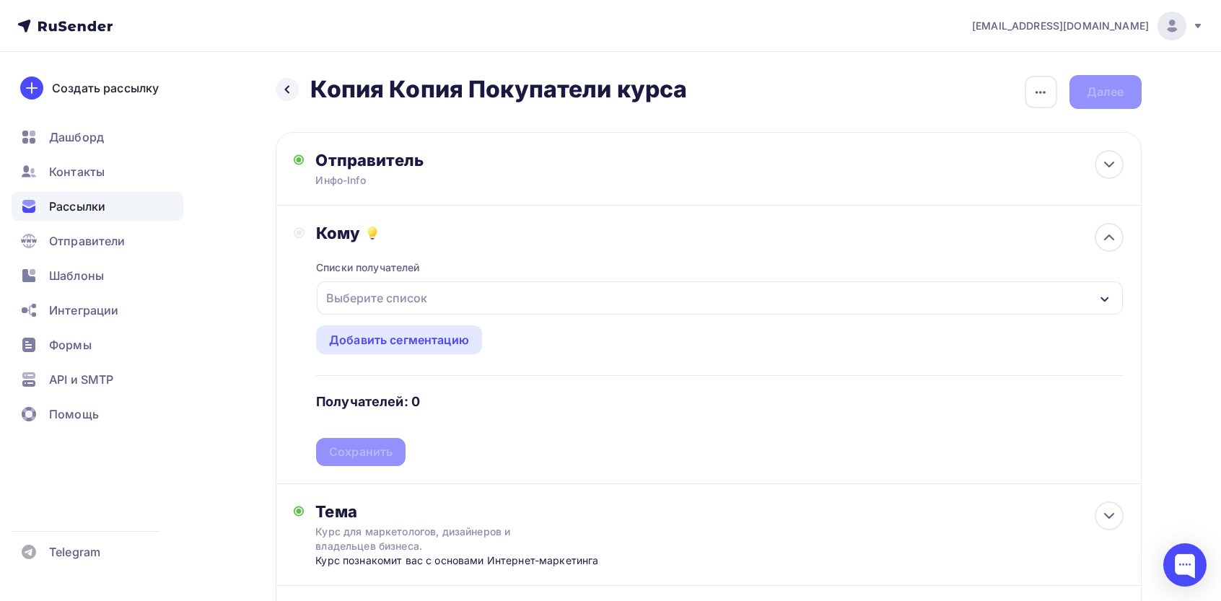
click at [370, 323] on div "Списки получателей Выберите список Все списки id Покупатели кусра июнь (969) #2…" at bounding box center [719, 354] width 807 height 223
click at [388, 301] on div "Выберите список" at bounding box center [376, 298] width 113 height 26
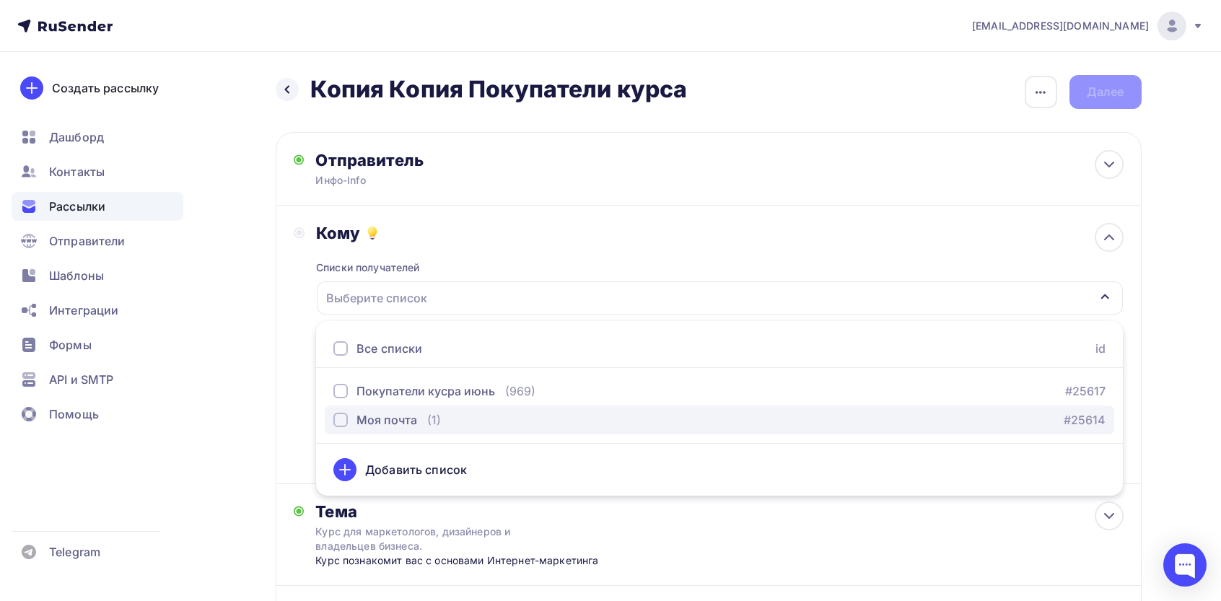
click at [367, 425] on div "Моя почта" at bounding box center [387, 419] width 61 height 17
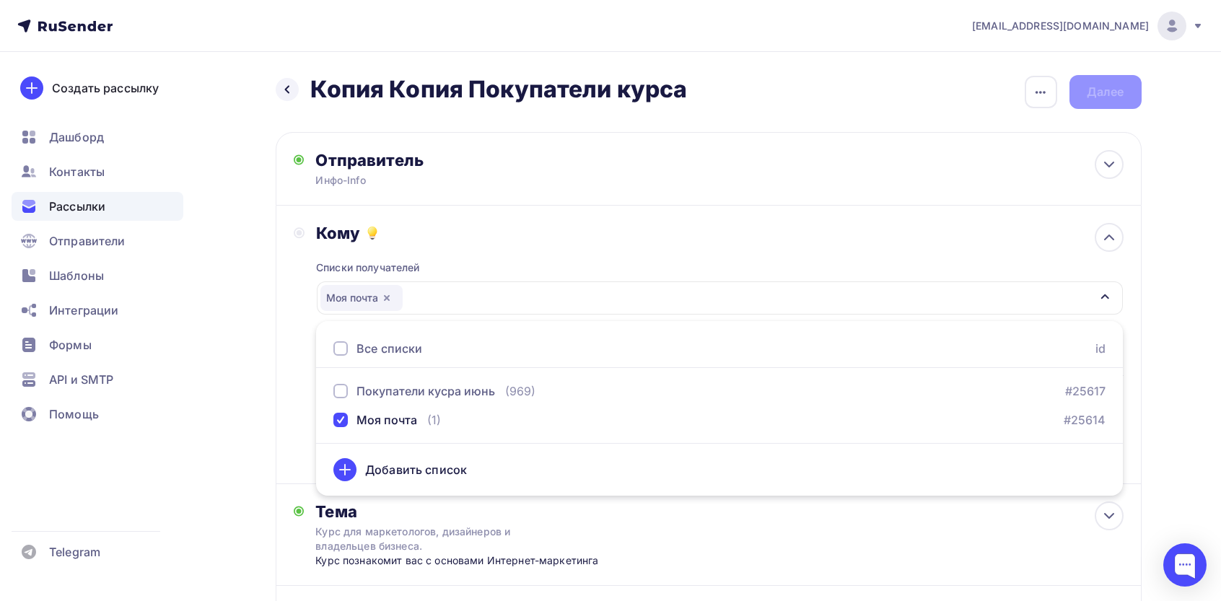
click at [285, 376] on div "Кому Списки получателей Моя почта Все списки id Покупатели кусра июнь (969) #25…" at bounding box center [709, 345] width 866 height 279
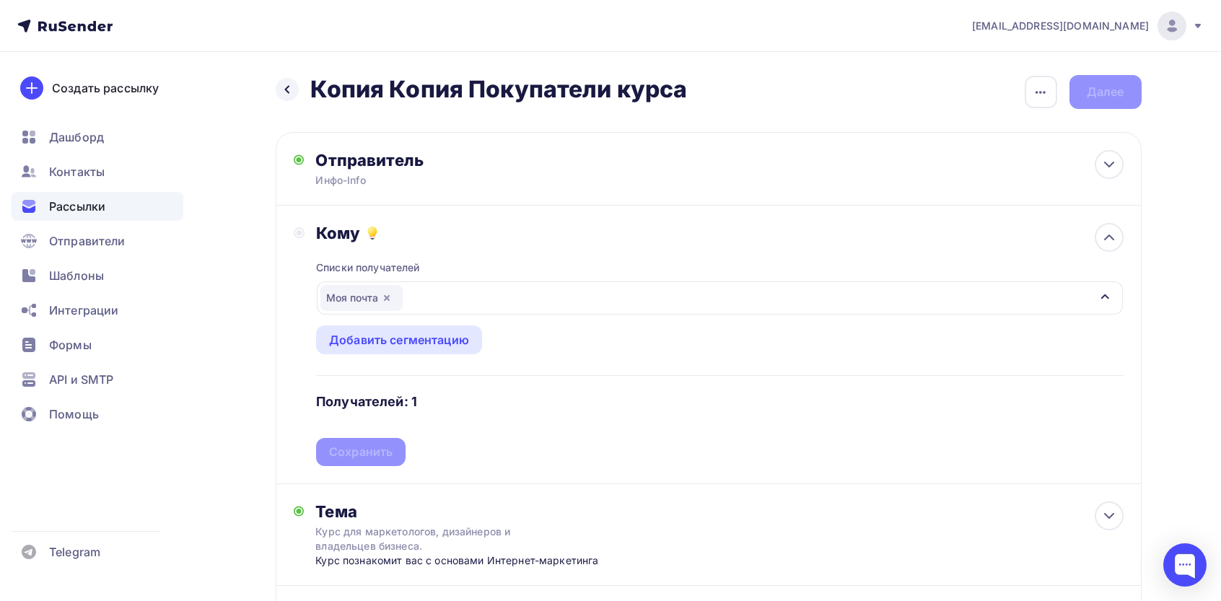
click at [359, 456] on div "Списки получателей Моя почта Все списки id Покупатели кусра июнь (969) #25617 М…" at bounding box center [719, 354] width 807 height 223
click at [365, 445] on div "Сохранить" at bounding box center [361, 452] width 64 height 17
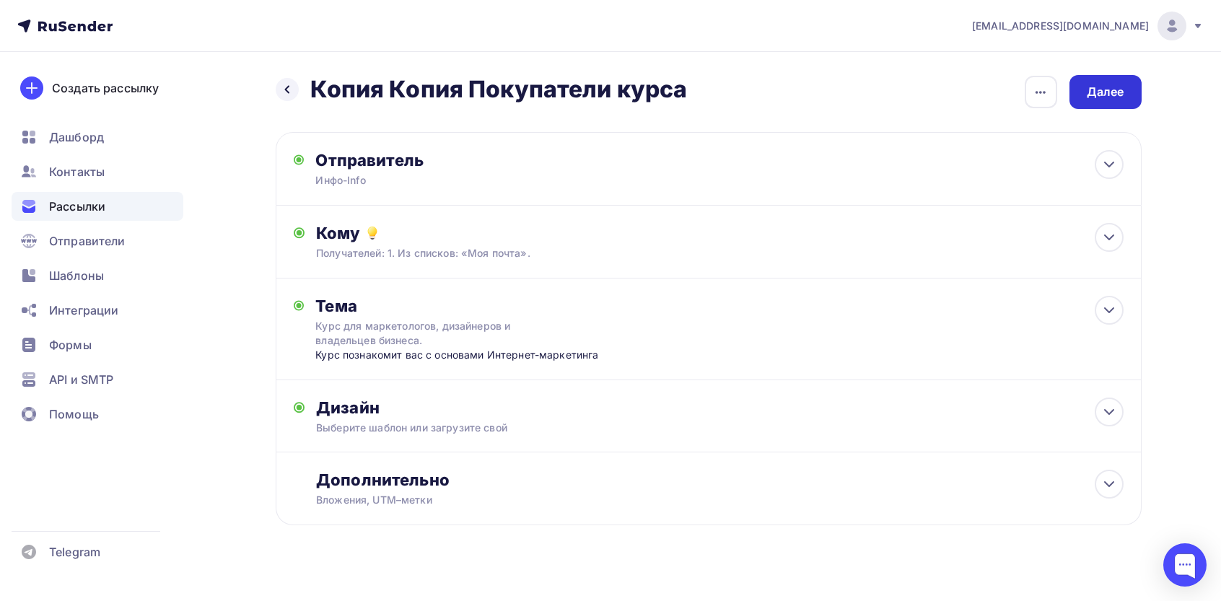
click at [1104, 87] on div "Далее" at bounding box center [1106, 92] width 38 height 17
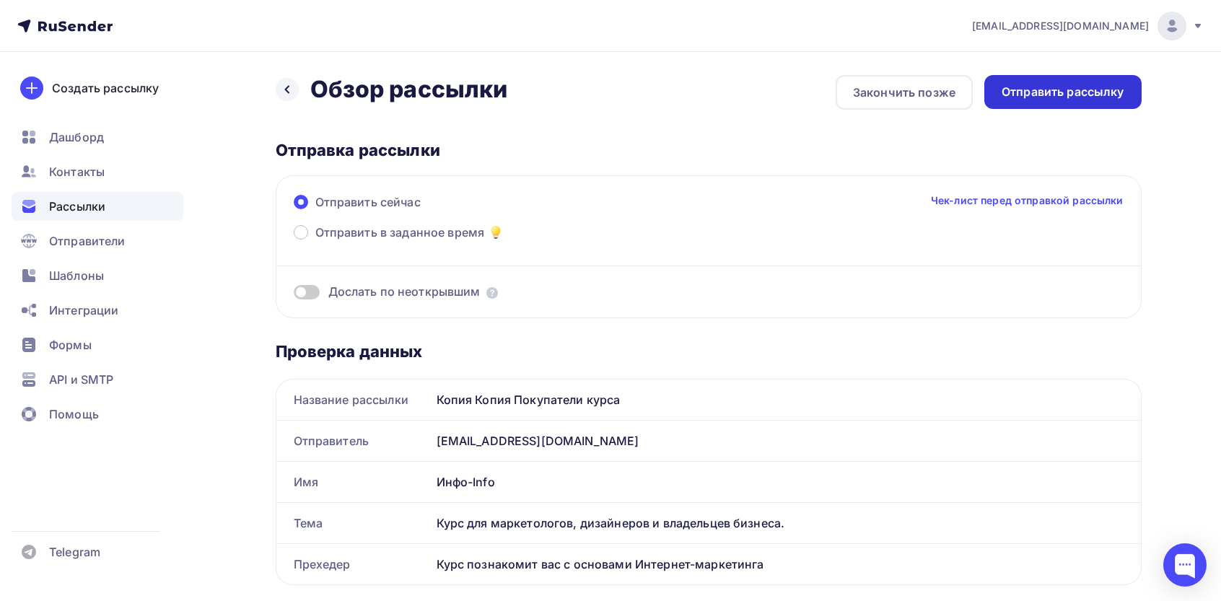
click at [1074, 93] on div "Отправить рассылку" at bounding box center [1063, 92] width 123 height 17
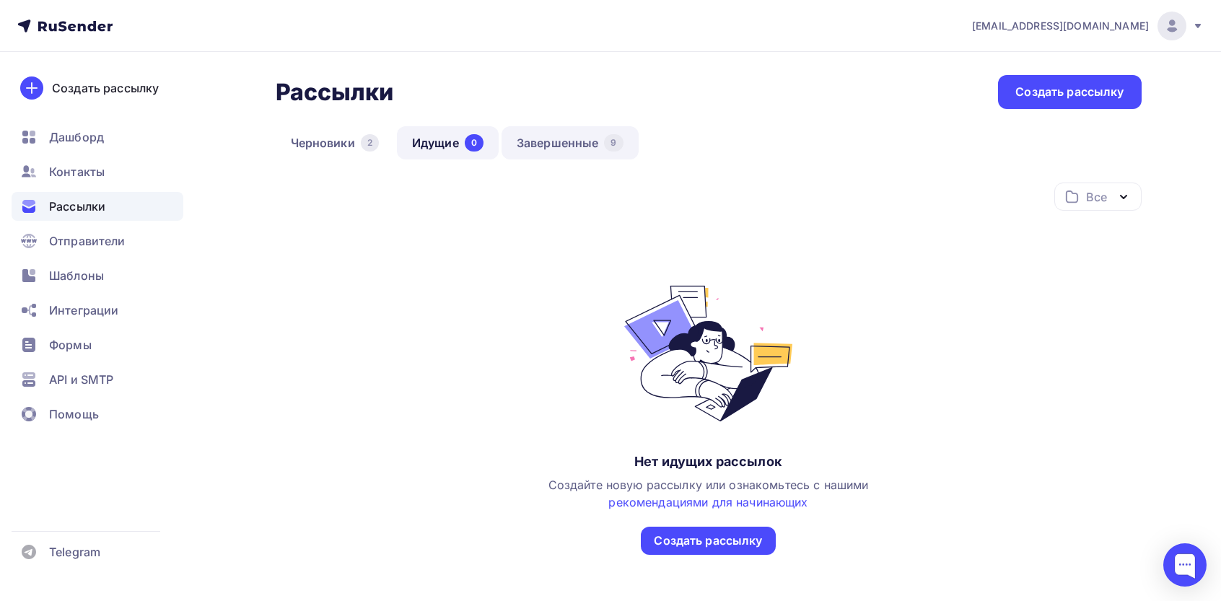
click at [567, 151] on link "Завершенные 9" at bounding box center [570, 142] width 137 height 33
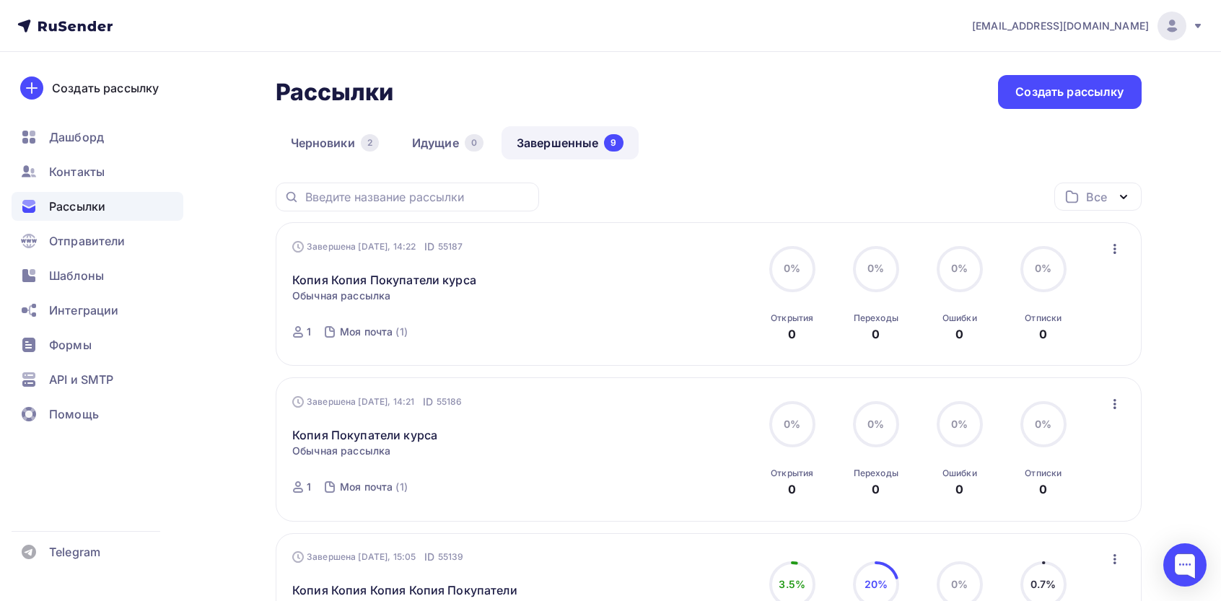
click at [1111, 245] on icon "button" at bounding box center [1115, 248] width 17 height 17
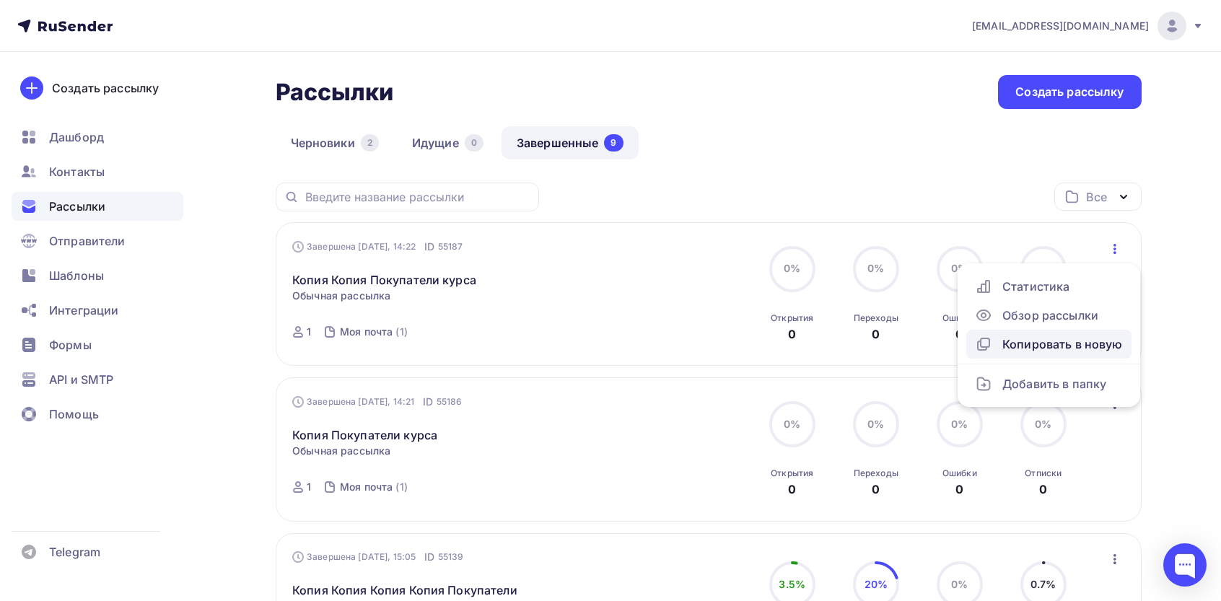
click at [1035, 346] on div "Копировать в новую" at bounding box center [1049, 344] width 148 height 17
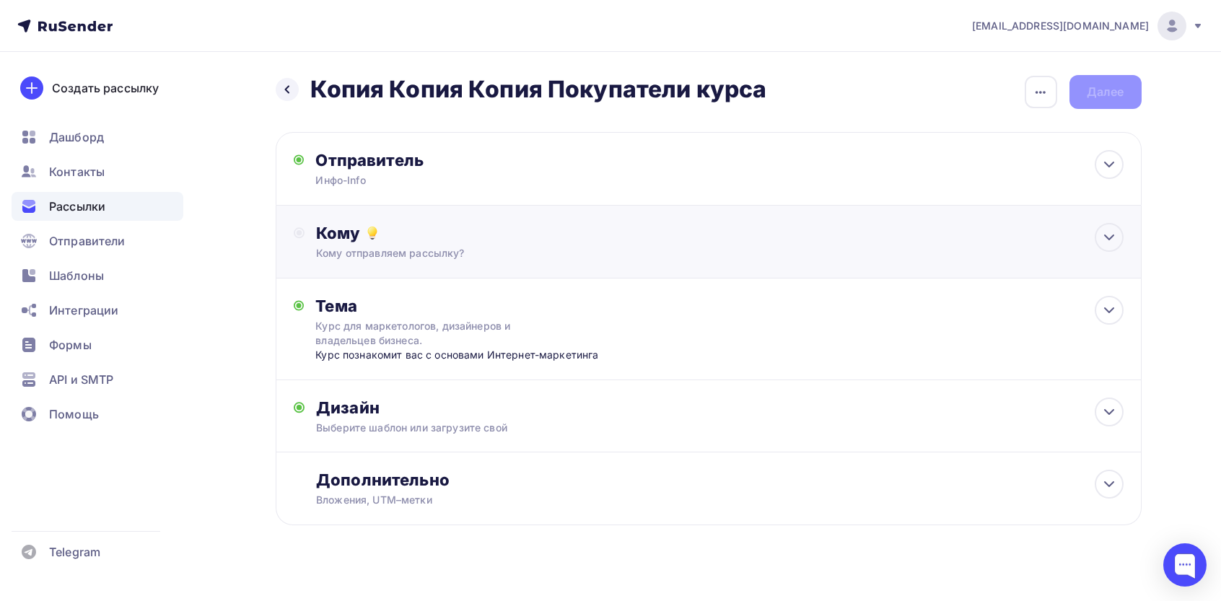
click at [406, 240] on div "Кому" at bounding box center [719, 233] width 807 height 20
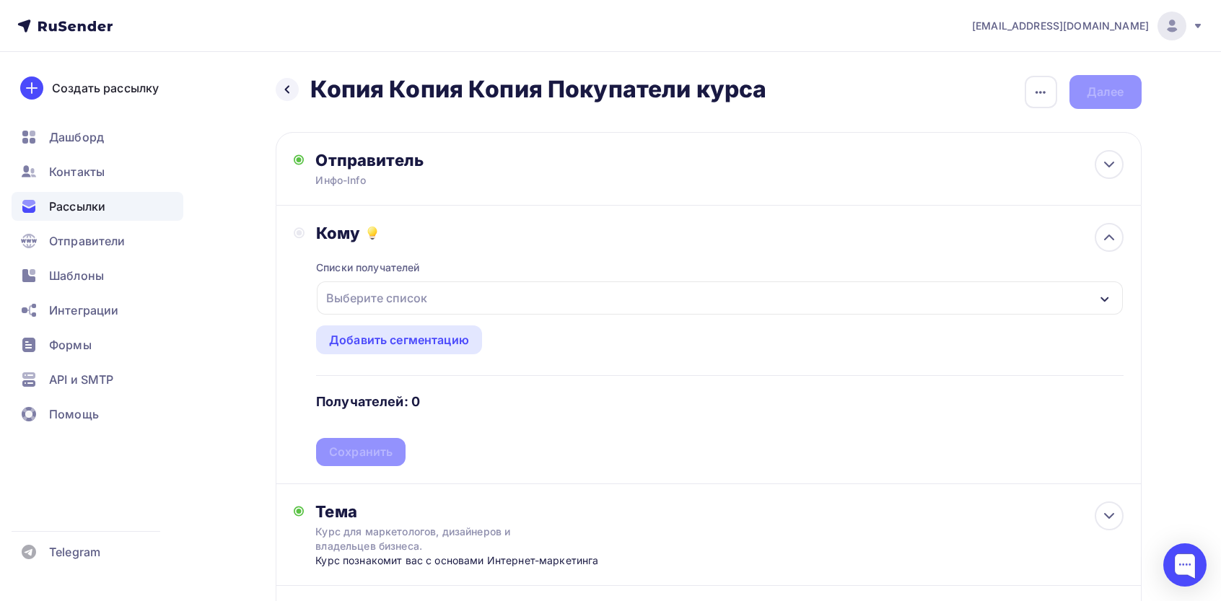
click at [361, 289] on div "Выберите список" at bounding box center [376, 298] width 113 height 26
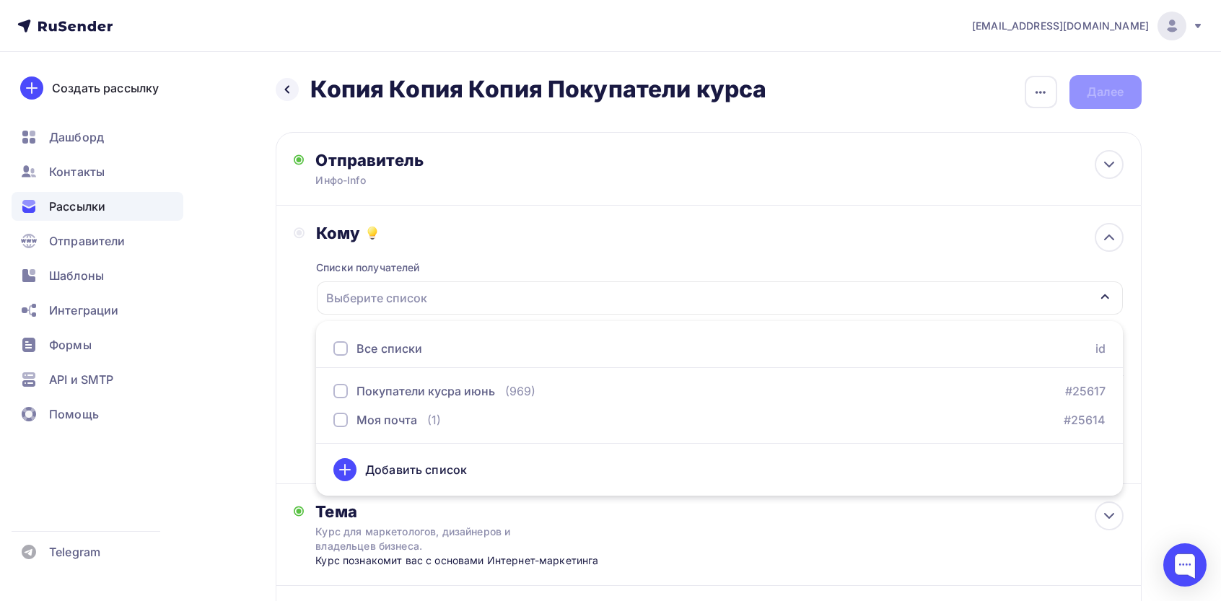
click at [372, 346] on div "Все списки" at bounding box center [390, 348] width 66 height 17
click at [268, 349] on div "Назад Копия Копия Копия Покупатели курса Копия Копия Копия Покупатели курса Зак…" at bounding box center [610, 438] width 1183 height 772
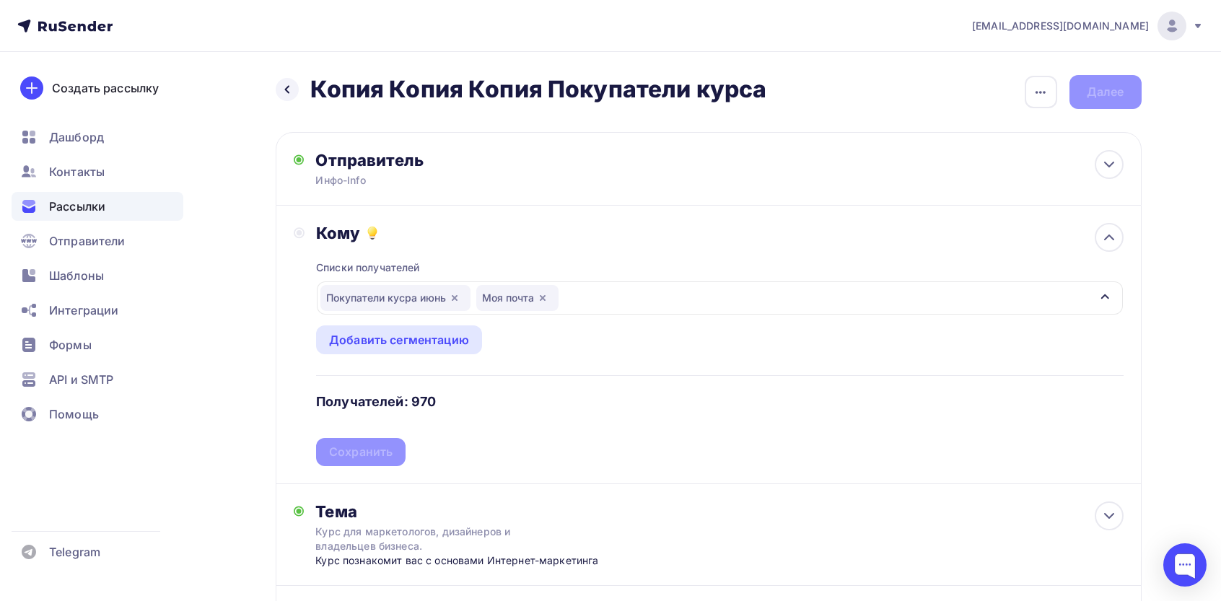
click at [365, 453] on div "Списки получателей Покупатели кусра июнь Моя почта Все списки id Покупатели кус…" at bounding box center [719, 354] width 807 height 223
click at [369, 453] on div "Сохранить" at bounding box center [361, 452] width 64 height 17
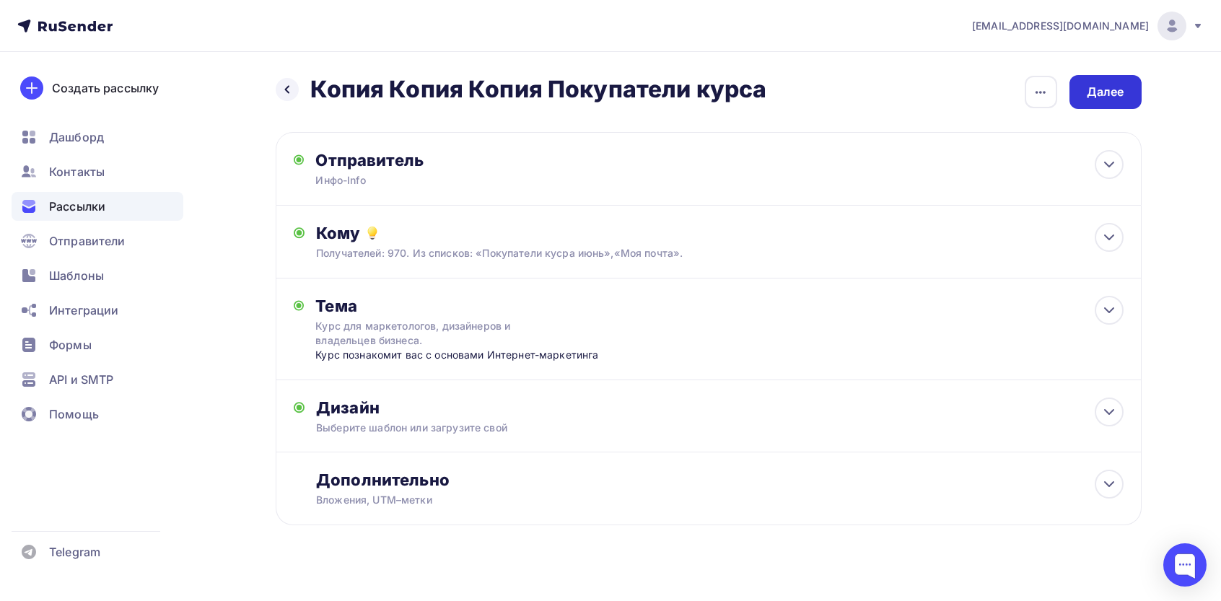
click at [1099, 92] on div "Далее" at bounding box center [1106, 92] width 38 height 17
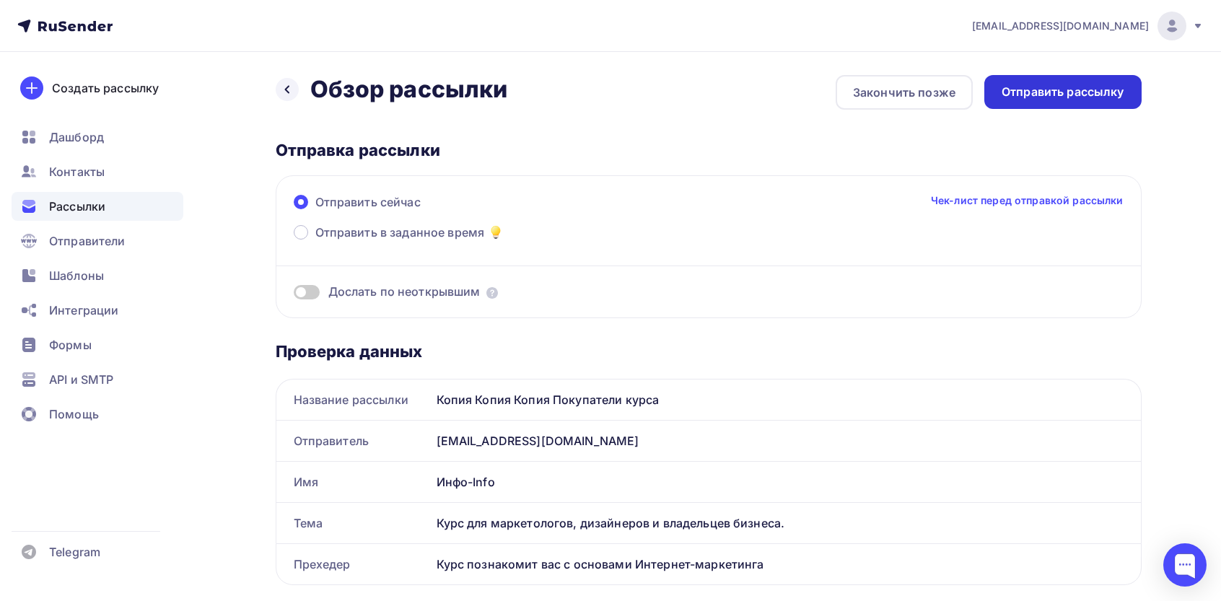
click at [1055, 98] on div "Отправить рассылку" at bounding box center [1063, 92] width 123 height 17
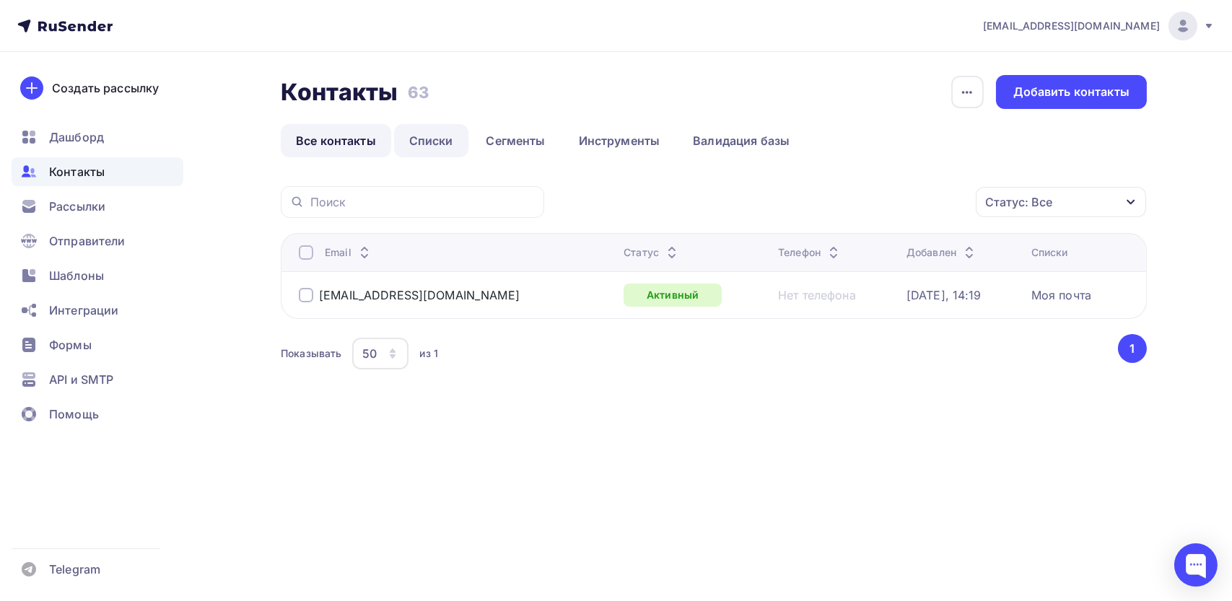
click at [425, 132] on link "Списки" at bounding box center [431, 140] width 74 height 33
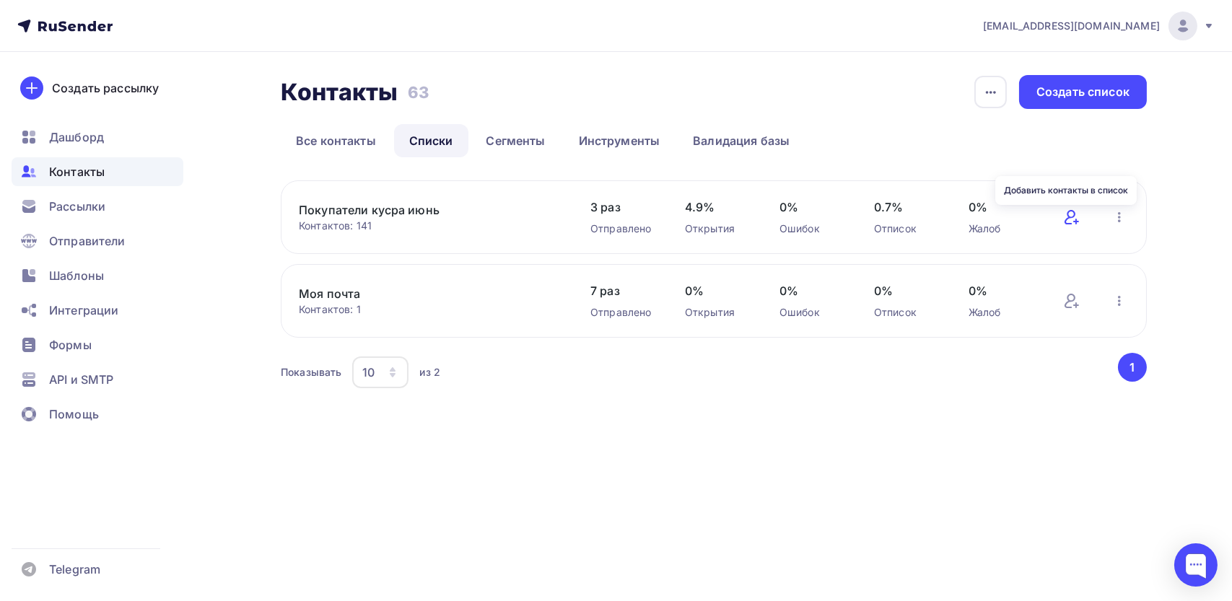
click at [1080, 219] on icon at bounding box center [1071, 217] width 17 height 17
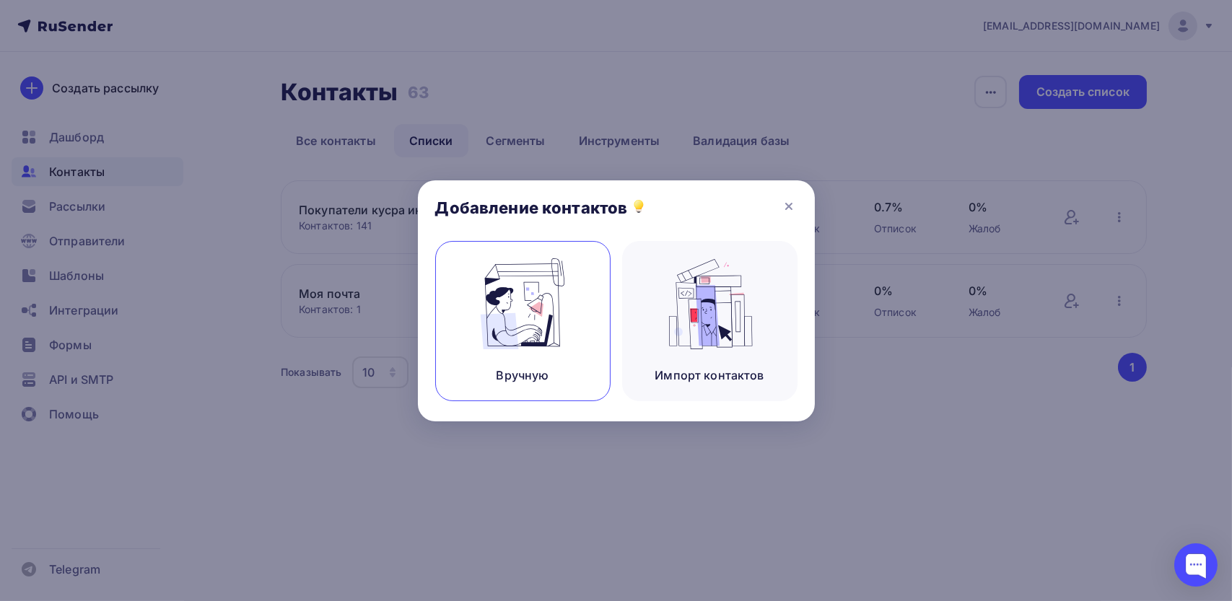
click at [511, 312] on img at bounding box center [522, 303] width 97 height 91
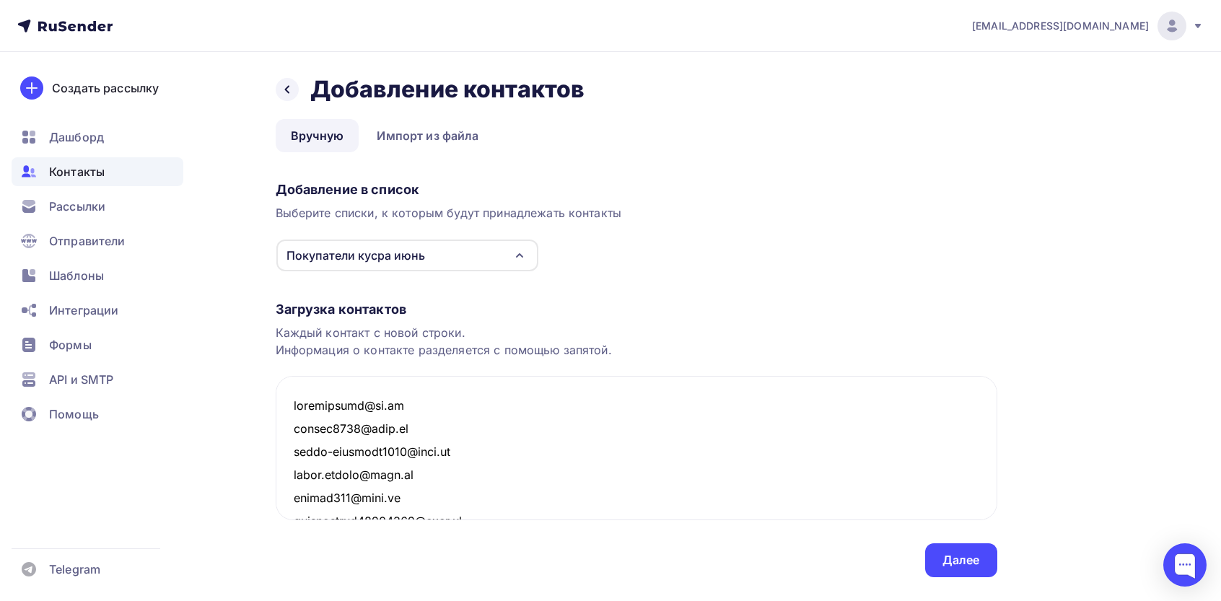
scroll to position [19019, 0]
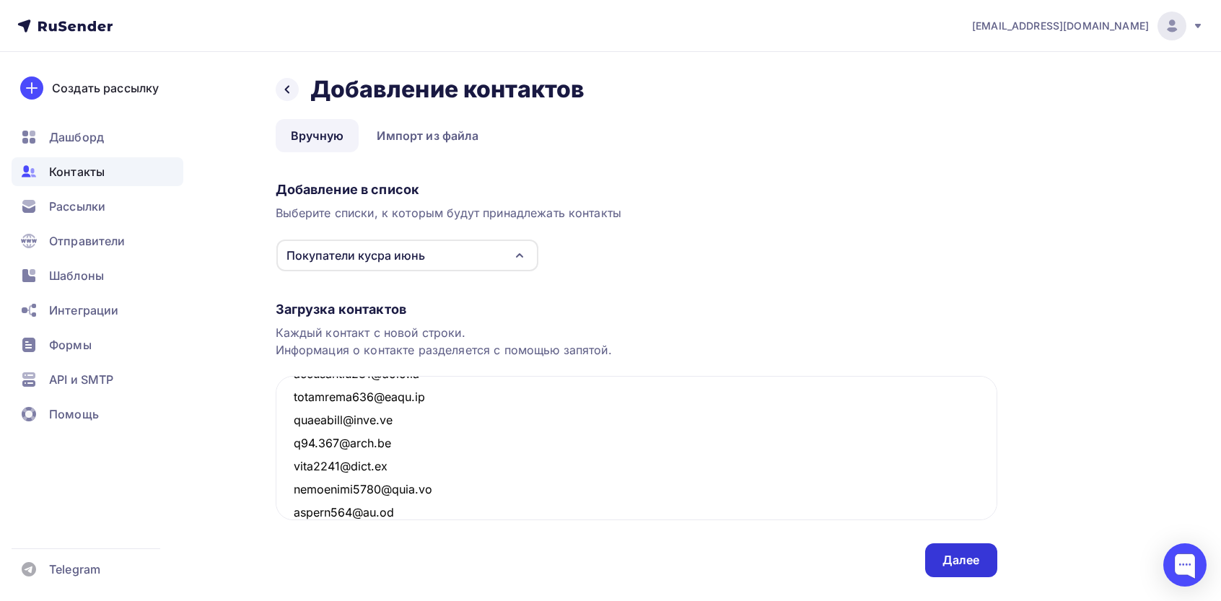
type textarea "daraganovka@bk.ru drucha1980@mail.ru alina-nechaeva1999@mail.ru saken.ibraev@ma…"
click at [961, 569] on div "Далее" at bounding box center [961, 561] width 72 height 34
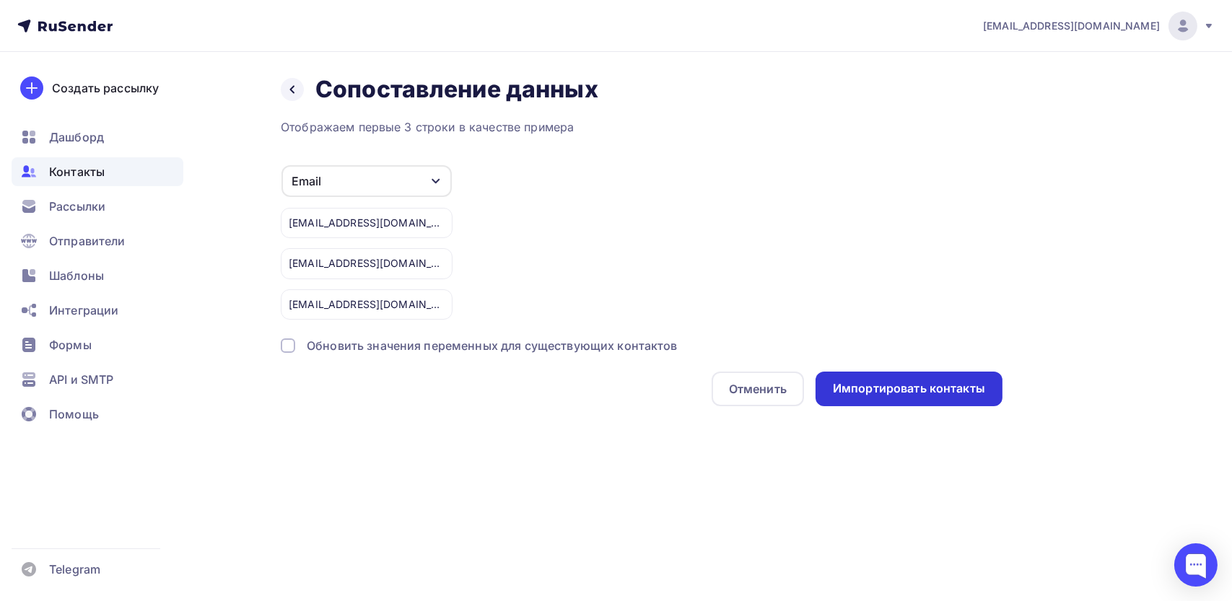
click at [891, 375] on div "Импортировать контакты" at bounding box center [909, 389] width 187 height 35
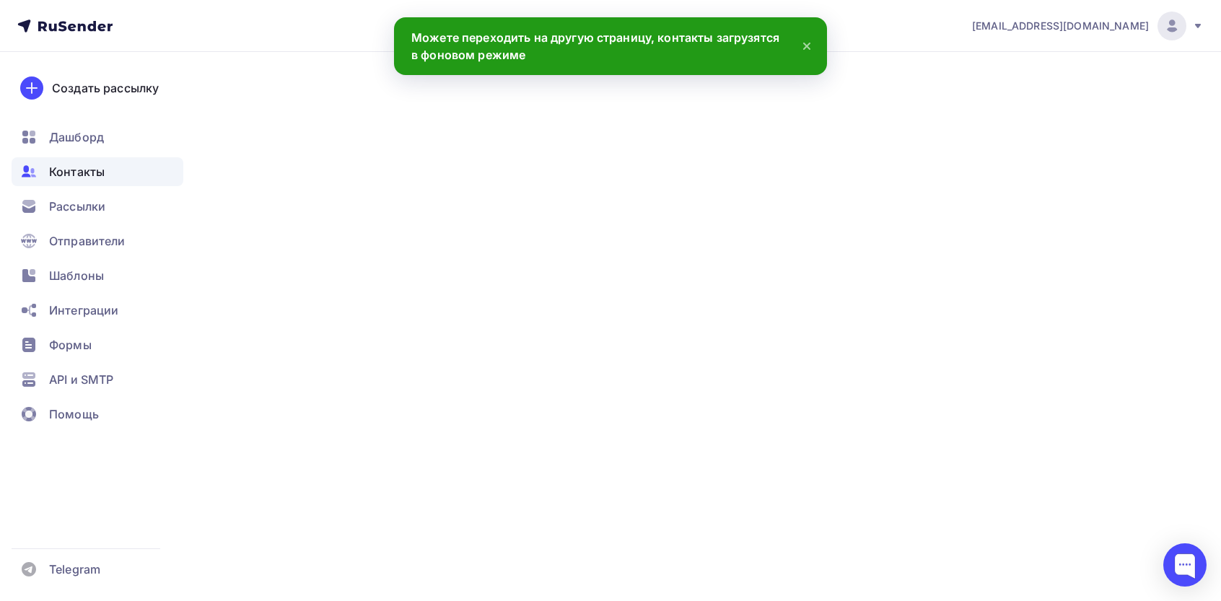
scroll to position [19040, 0]
